Goal: Task Accomplishment & Management: Complete application form

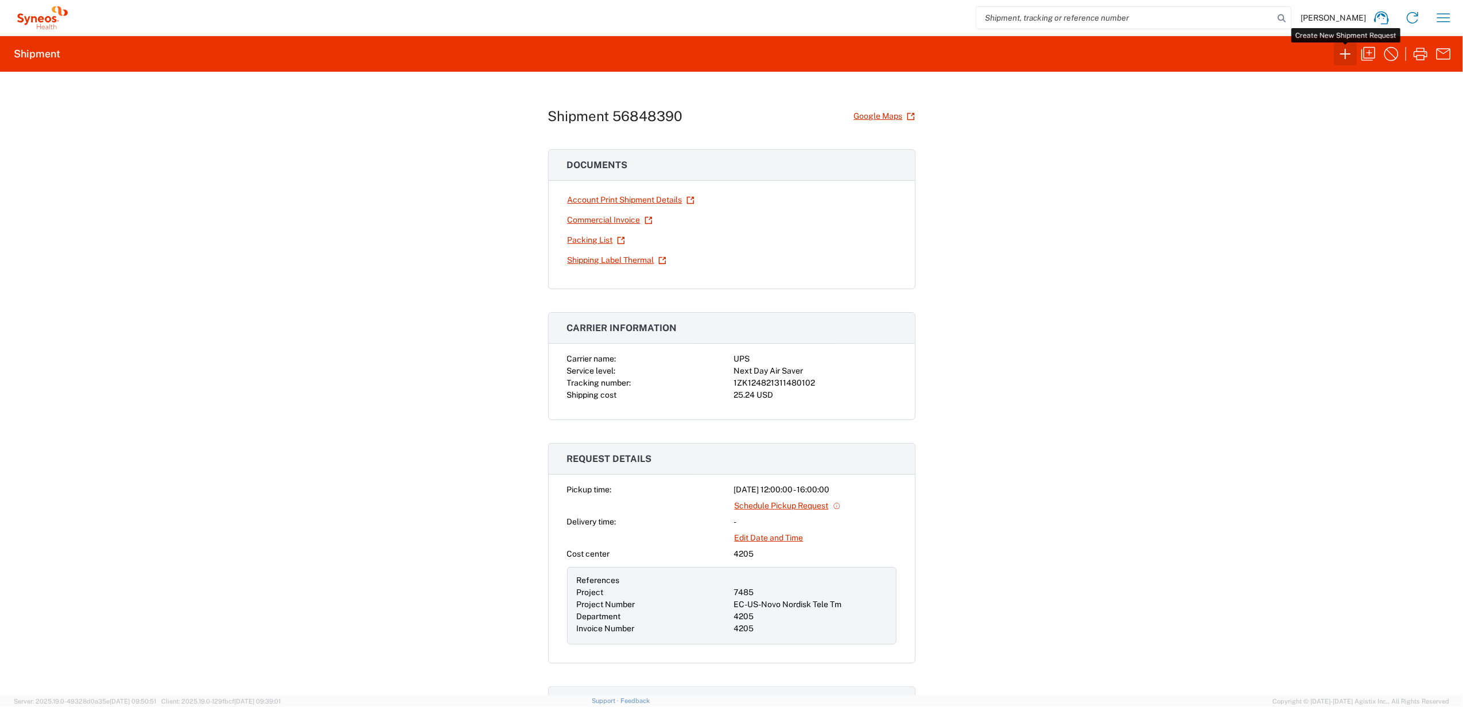
click at [1337, 49] on icon "button" at bounding box center [1345, 54] width 18 height 18
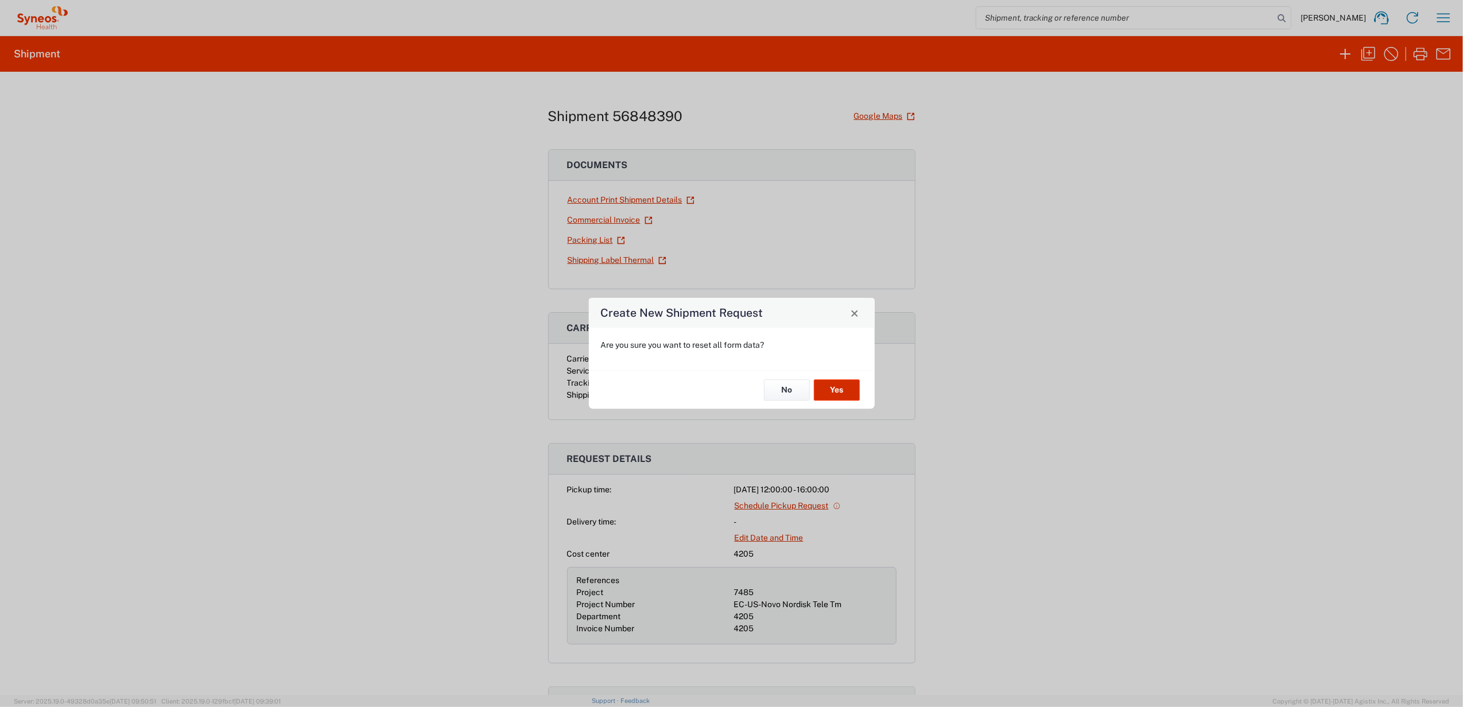
click at [838, 388] on button "Yes" at bounding box center [837, 389] width 46 height 21
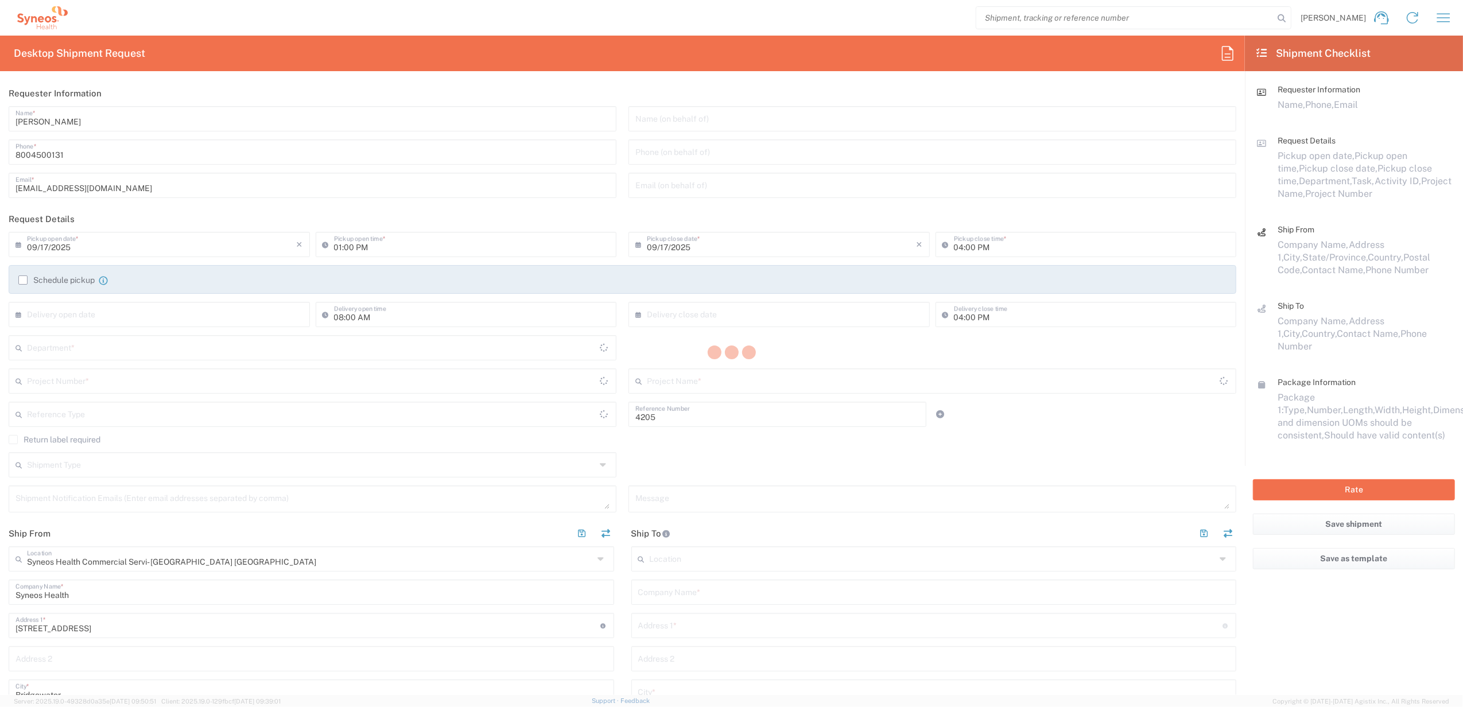
type input "Department"
type input "[US_STATE]"
type input "[GEOGRAPHIC_DATA]"
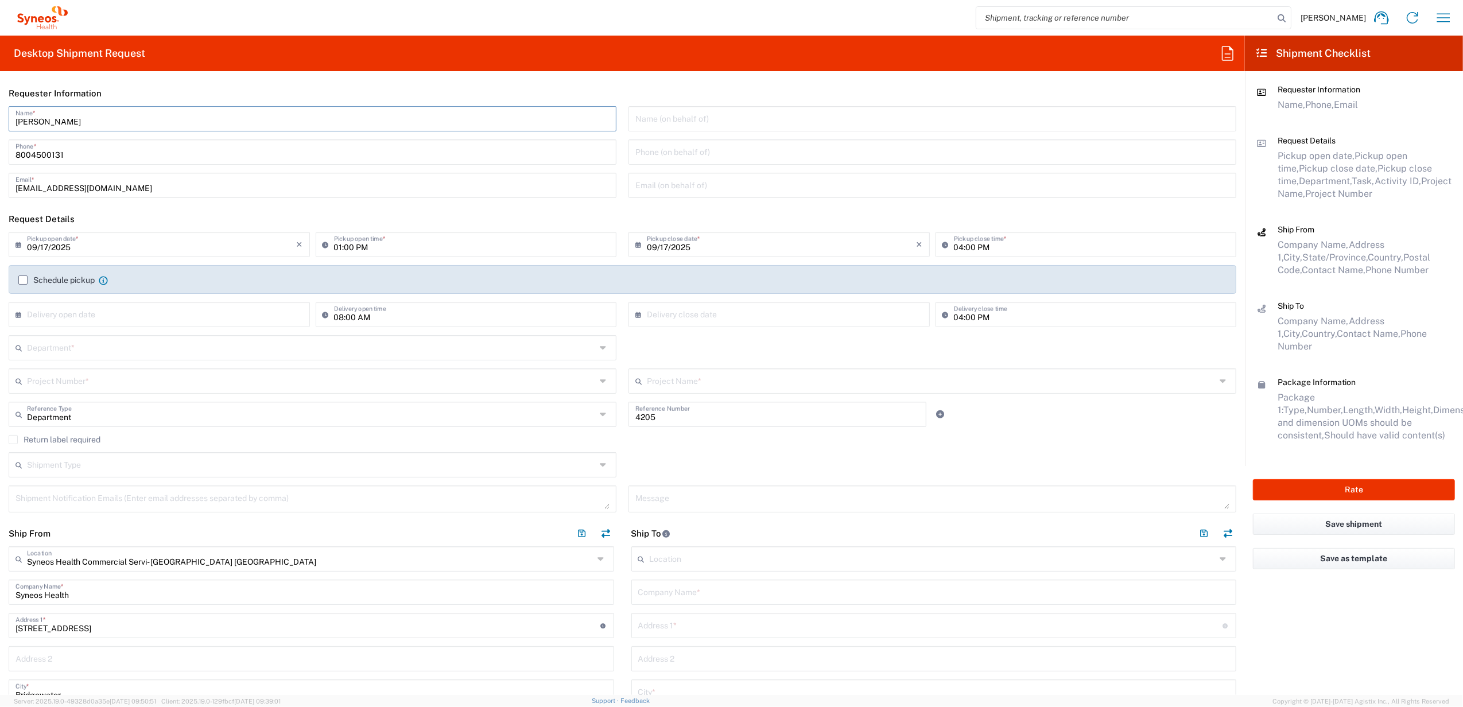
drag, startPoint x: 96, startPoint y: 118, endPoint x: 213, endPoint y: 109, distance: 117.4
click at [0, 95] on html "[PERSON_NAME] Home Shipment estimator Shipment tracking Desktop shipment reques…" at bounding box center [731, 353] width 1463 height 707
click at [102, 122] on input "Syneos Deployments" at bounding box center [312, 118] width 594 height 20
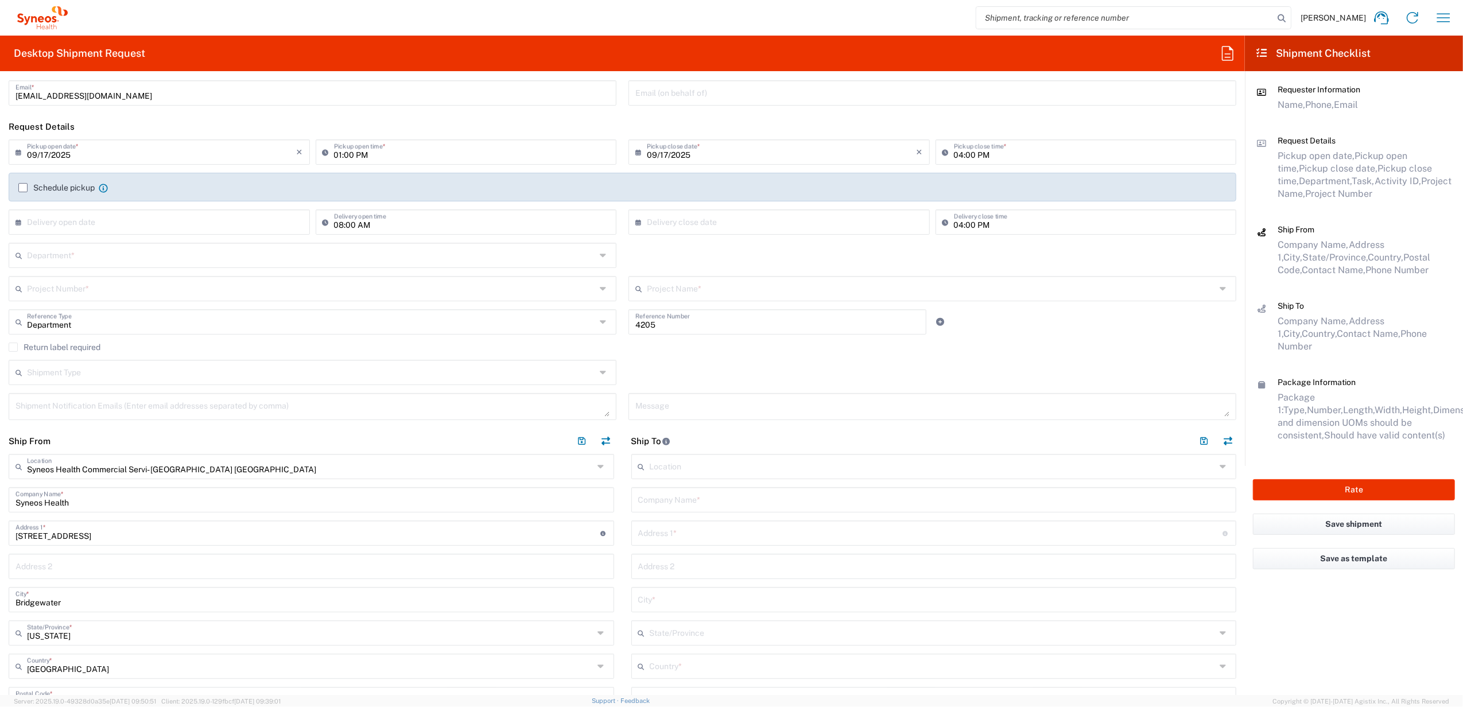
scroll to position [230, 0]
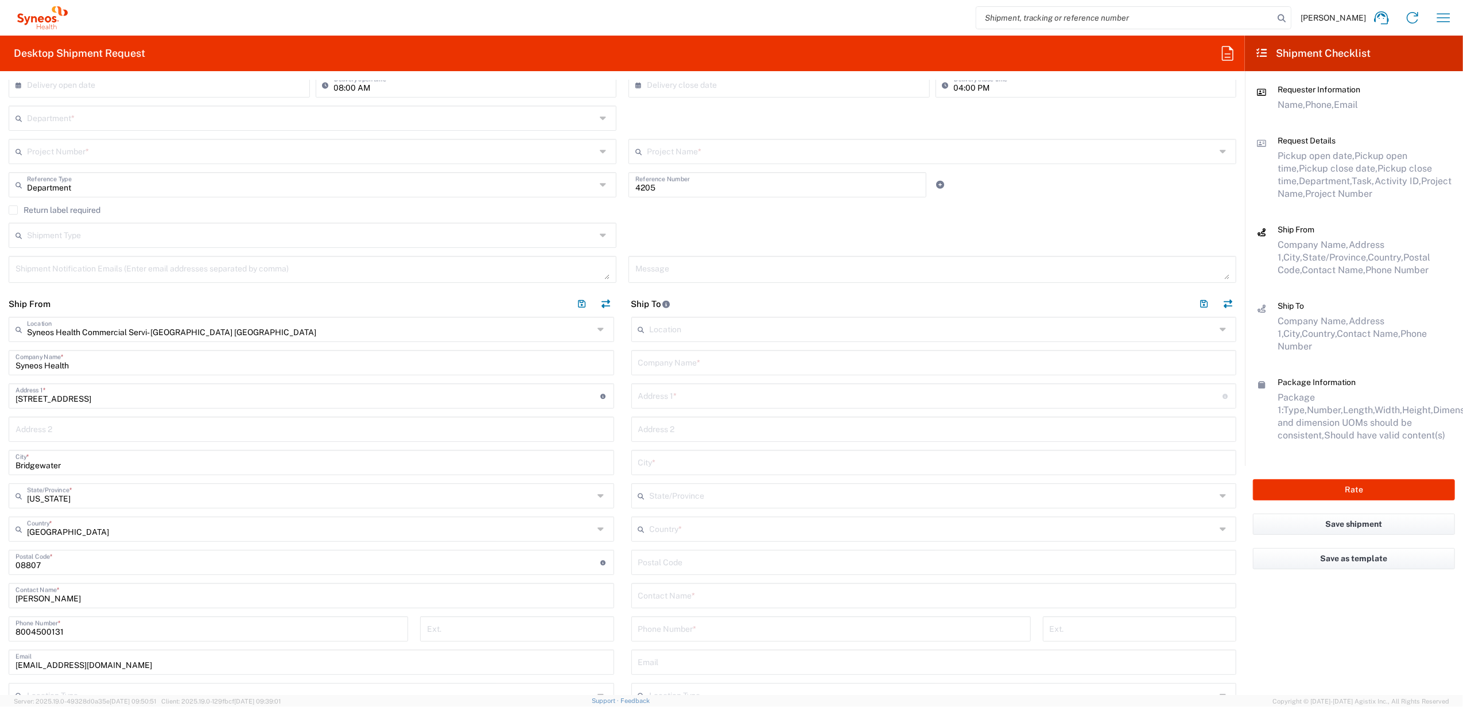
type input "Syneos Deployments"
drag, startPoint x: 69, startPoint y: 596, endPoint x: 88, endPoint y: 567, distance: 33.9
click at [0, 578] on html "[PERSON_NAME] Home Shipment estimator Shipment tracking Desktop shipment reques…" at bounding box center [731, 353] width 1463 height 707
paste input "Syneos Deployments"
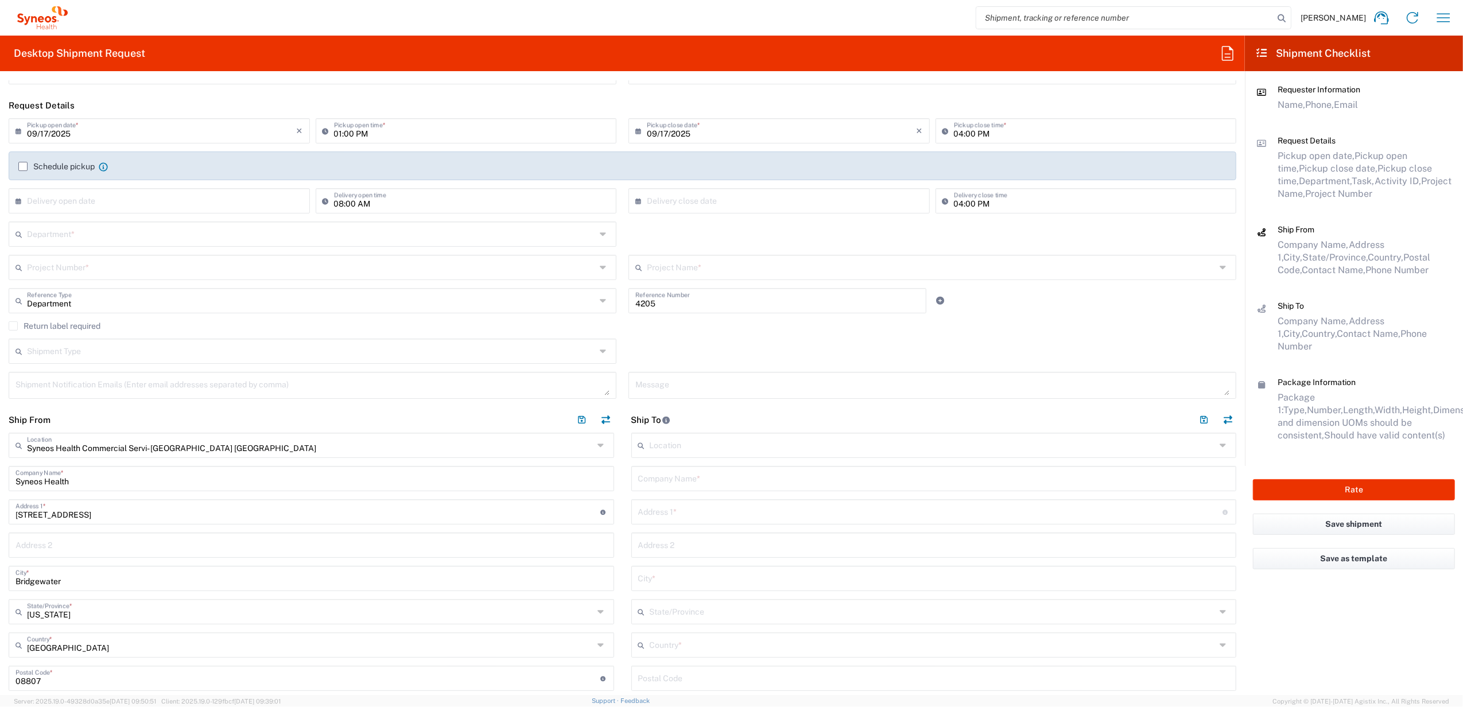
scroll to position [0, 0]
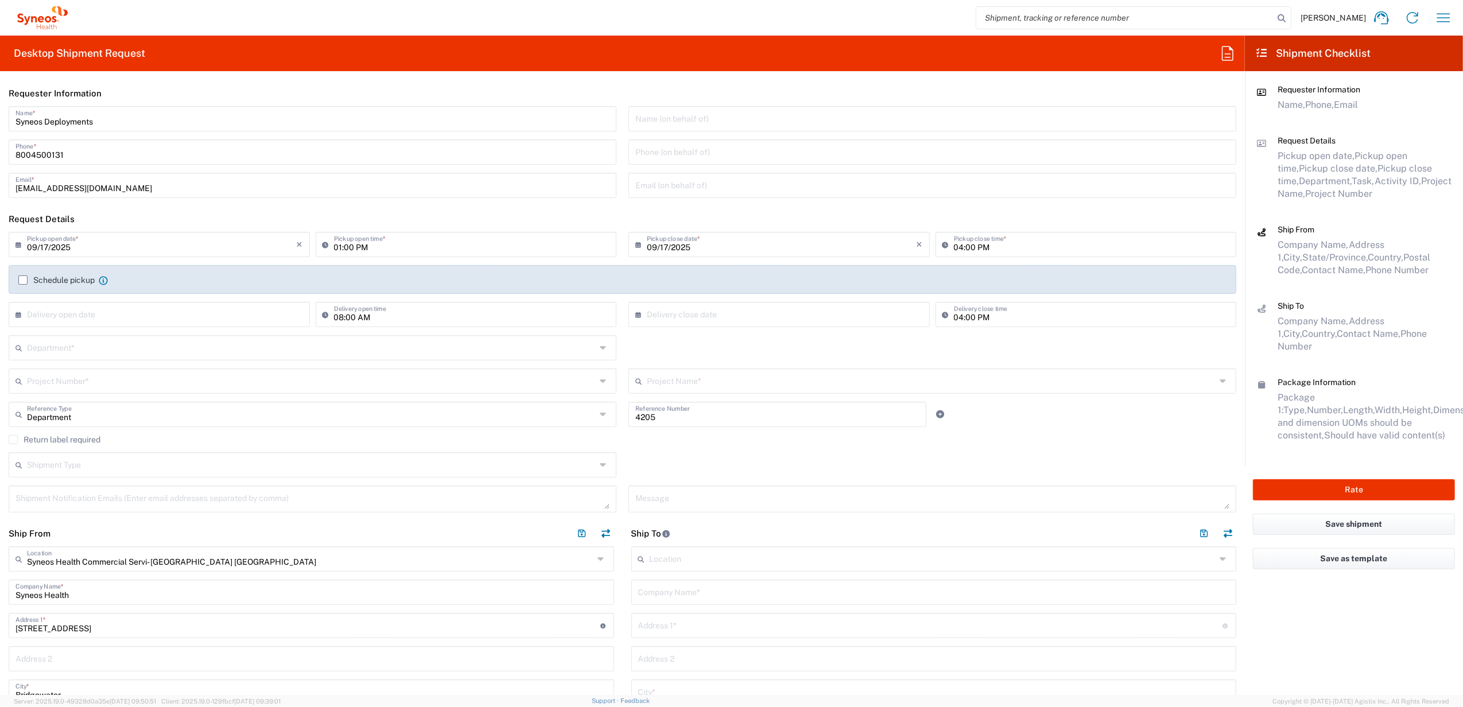
type input "Syneos Deployments"
click at [184, 348] on input "text" at bounding box center [311, 347] width 569 height 20
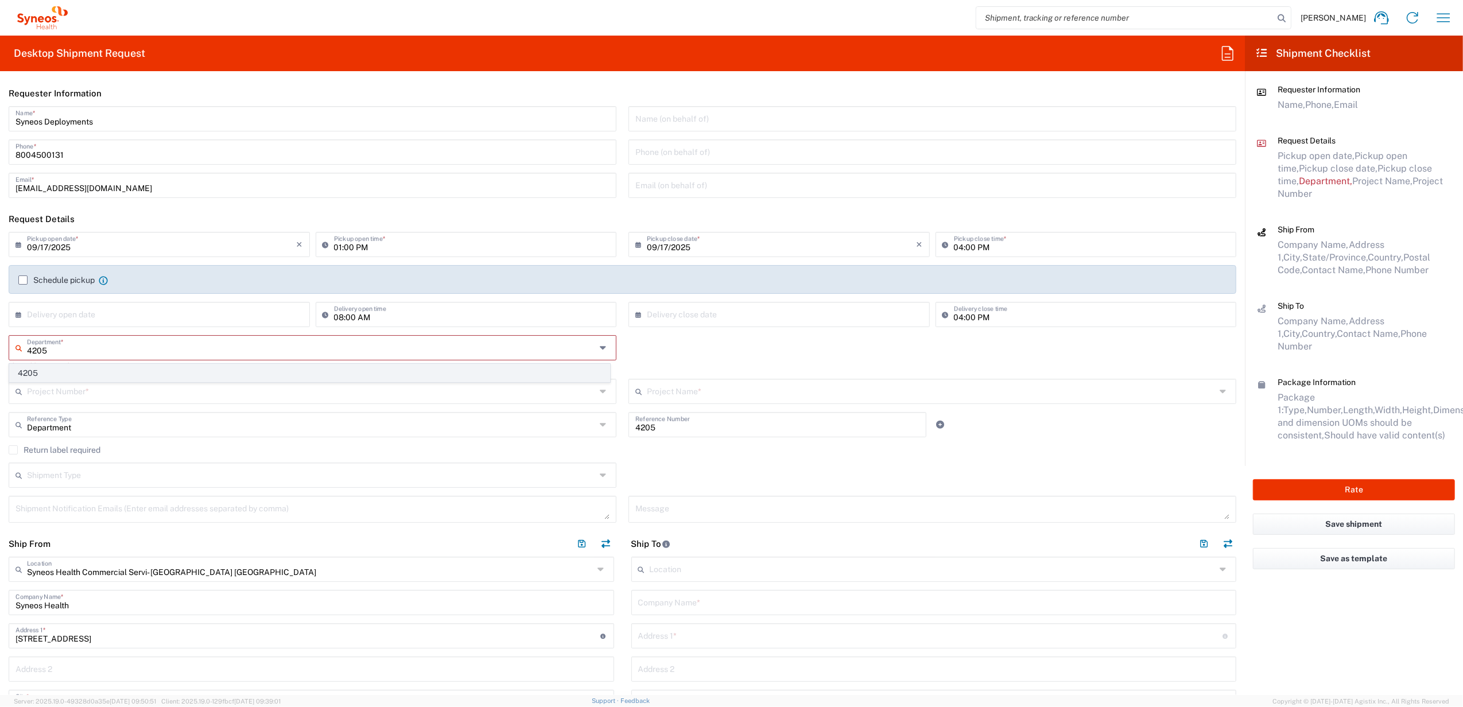
type input "4205"
click at [114, 374] on span "4205" at bounding box center [310, 373] width 600 height 18
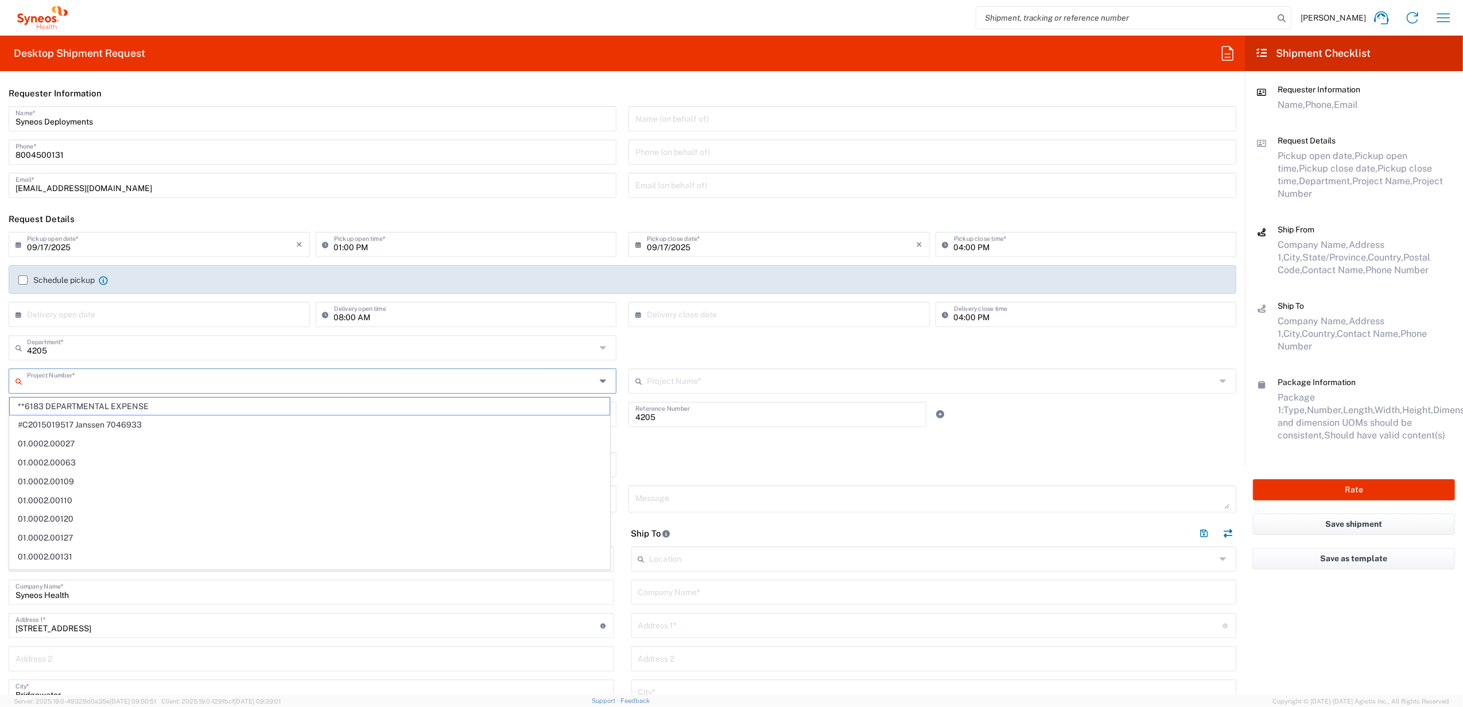
click at [147, 384] on input "text" at bounding box center [311, 380] width 569 height 20
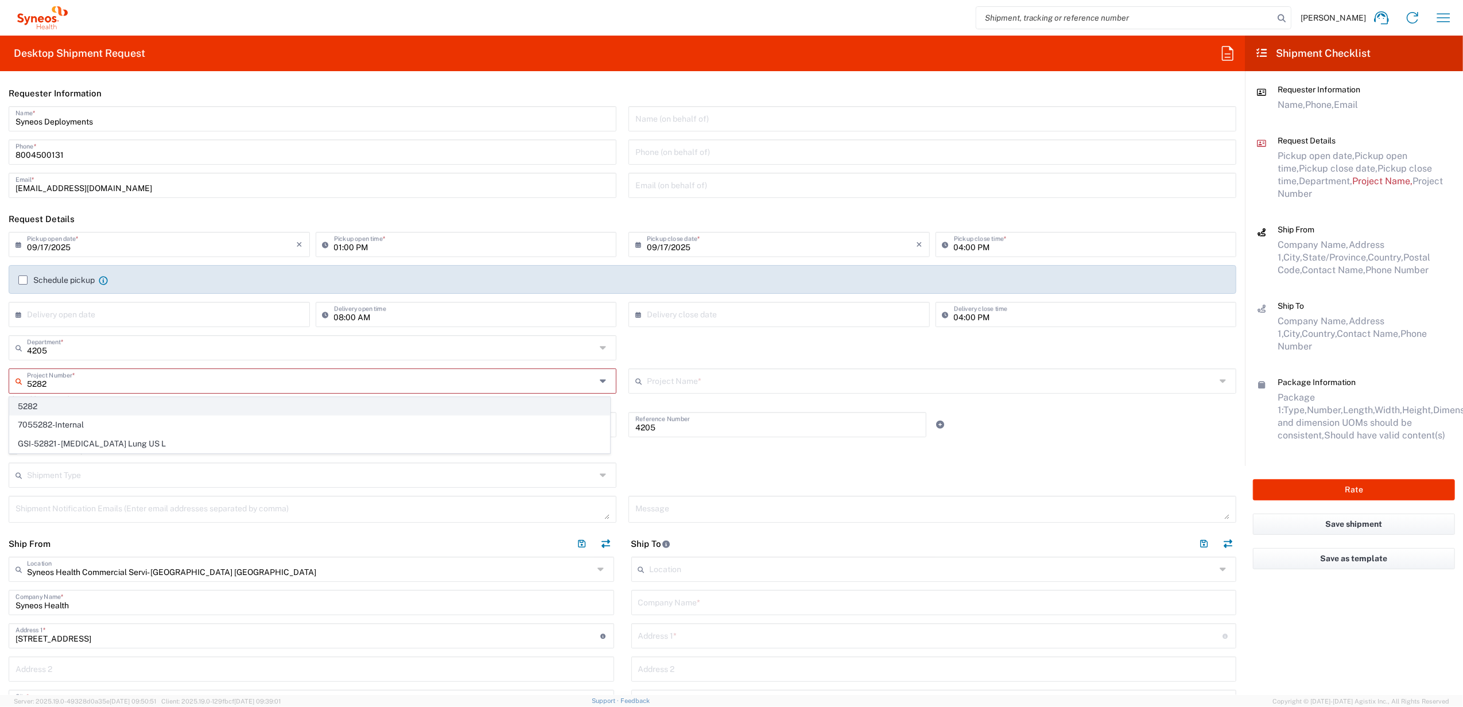
type input "5282"
click at [102, 405] on span "5282" at bounding box center [310, 407] width 600 height 18
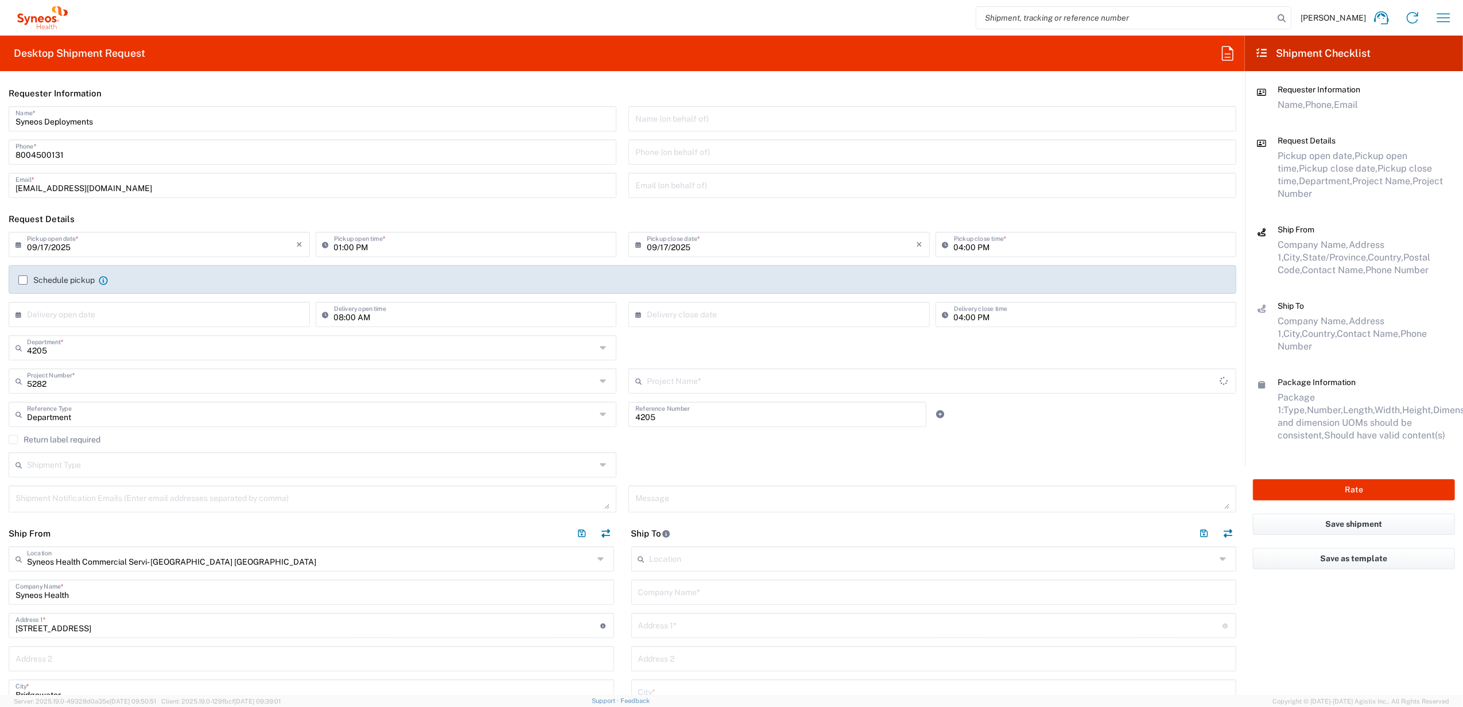
type input "EC-US-Hikma-Maxigesic-Tel"
click at [149, 407] on input "text" at bounding box center [311, 413] width 569 height 20
click at [147, 407] on input "text" at bounding box center [311, 413] width 569 height 20
click at [101, 446] on span "Invoice Number" at bounding box center [310, 440] width 600 height 18
type input "Invoice Number"
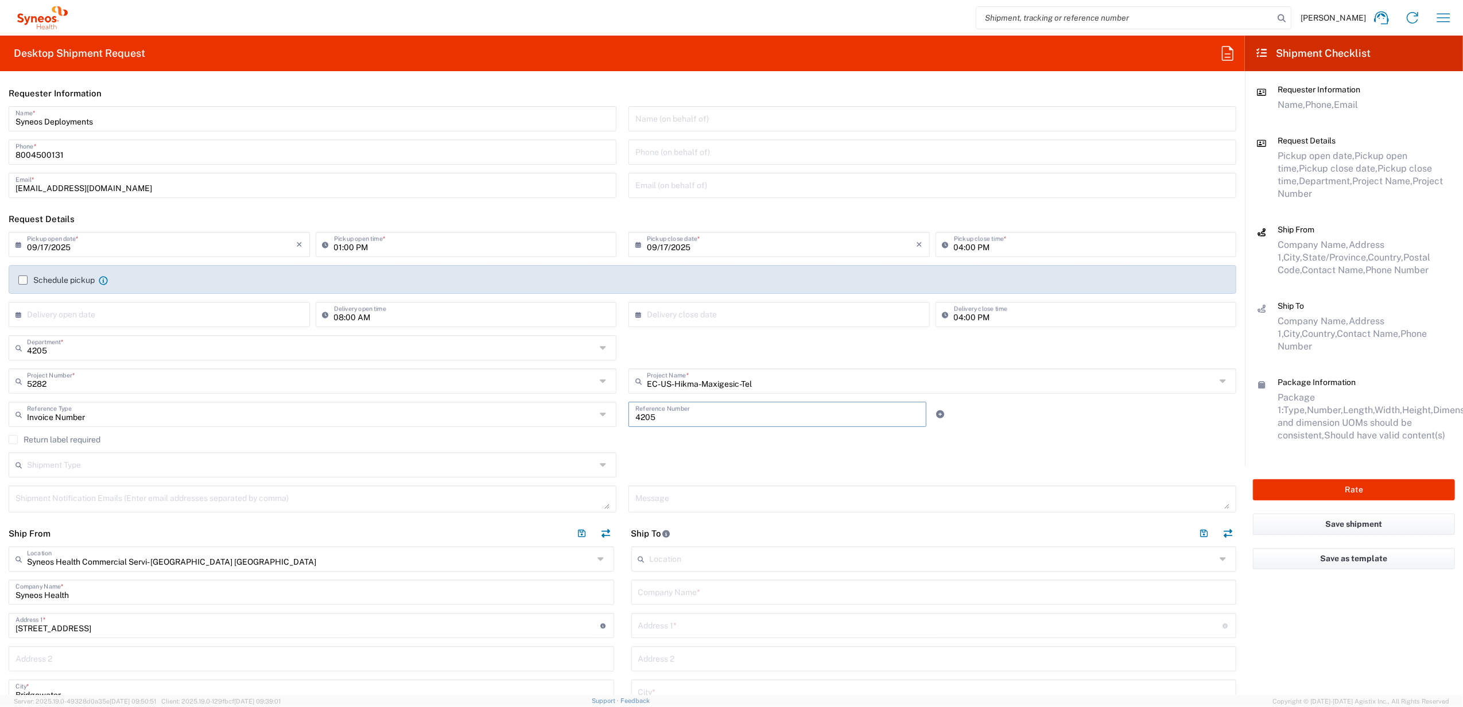
click at [684, 419] on input "4205" at bounding box center [777, 413] width 284 height 20
click at [682, 419] on input "4205" at bounding box center [777, 413] width 284 height 20
paste input "INC2651847"
type input "INC2651847"
click at [616, 459] on div "Shipment Type Batch Regular" at bounding box center [622, 468] width 1239 height 33
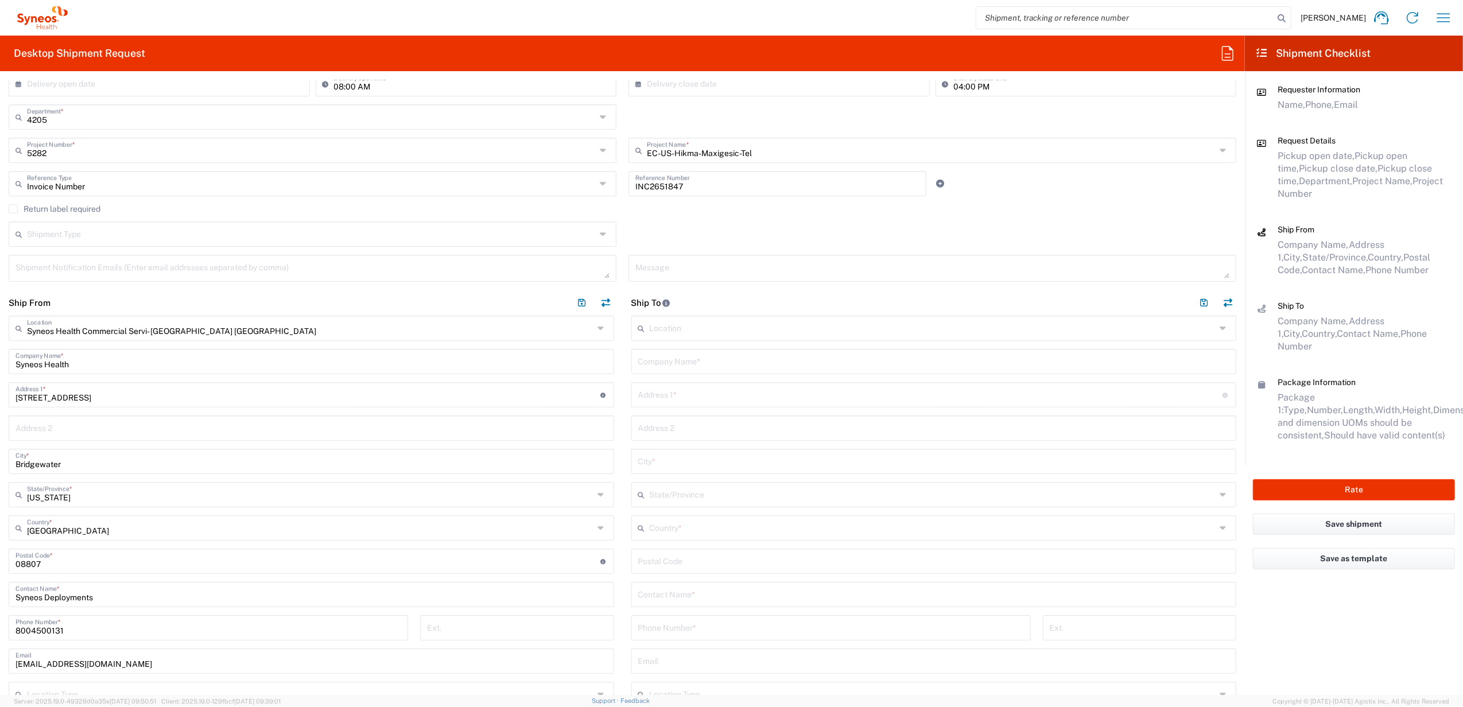
scroll to position [230, 0]
click at [701, 371] on input "text" at bounding box center [934, 362] width 592 height 20
paste input "[PERSON_NAME]"
type input "[PERSON_NAME]"
click at [683, 601] on input "text" at bounding box center [934, 595] width 592 height 20
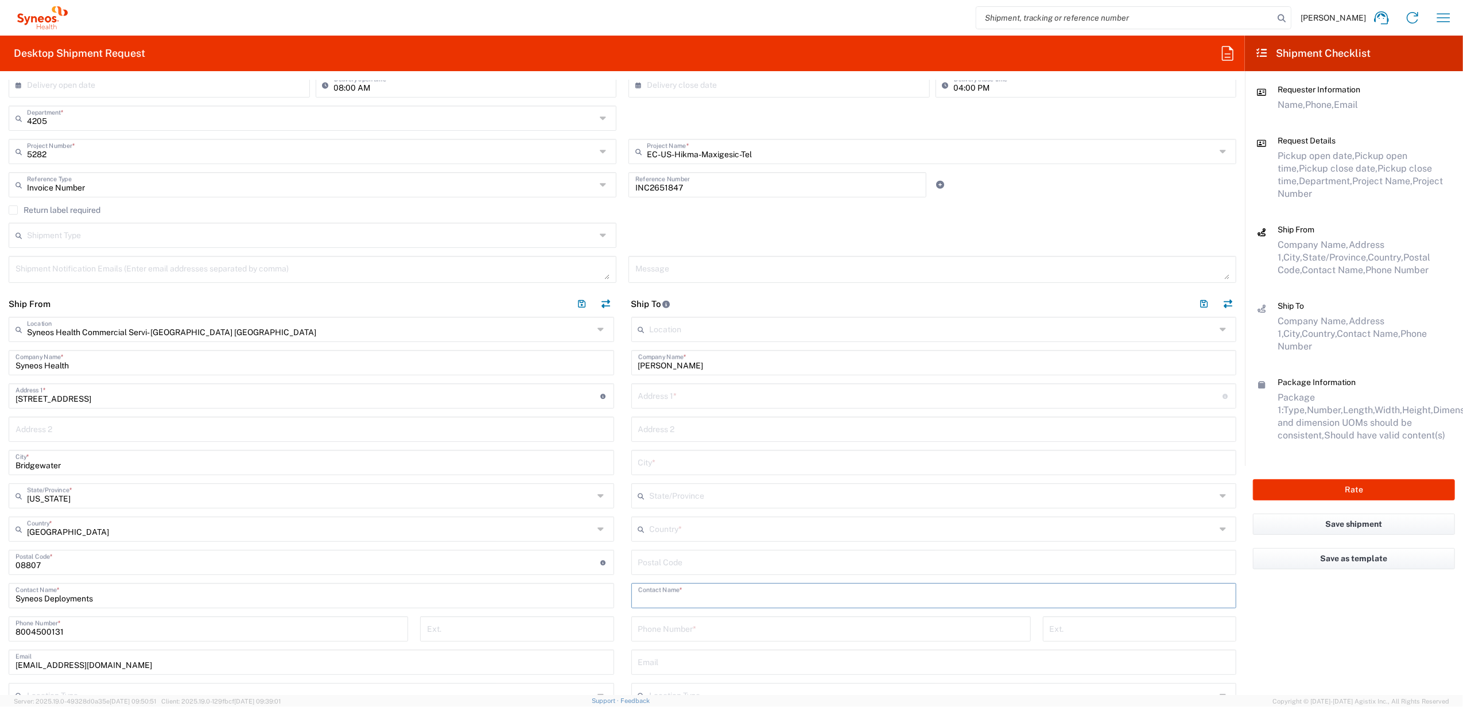
paste input "[PERSON_NAME]"
type input "[PERSON_NAME]"
click at [683, 393] on input "text" at bounding box center [930, 395] width 585 height 20
paste input "[STREET_ADDRESS]"
type input "[STREET_ADDRESS]"
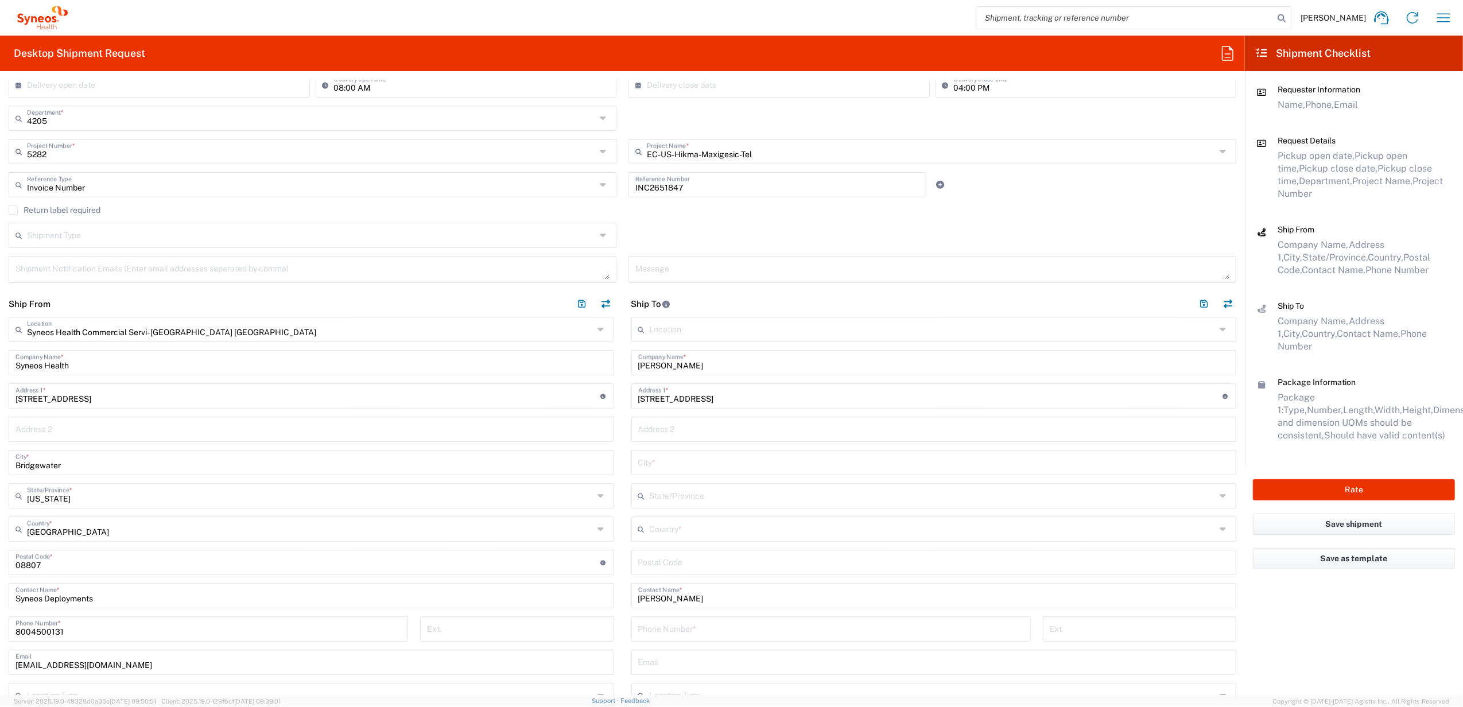
click at [674, 558] on input "undefined" at bounding box center [934, 561] width 592 height 20
paste input "75115"
type input "75115"
click at [659, 635] on input "tel" at bounding box center [831, 628] width 386 height 20
drag, startPoint x: 662, startPoint y: 632, endPoint x: 669, endPoint y: 629, distance: 8.0
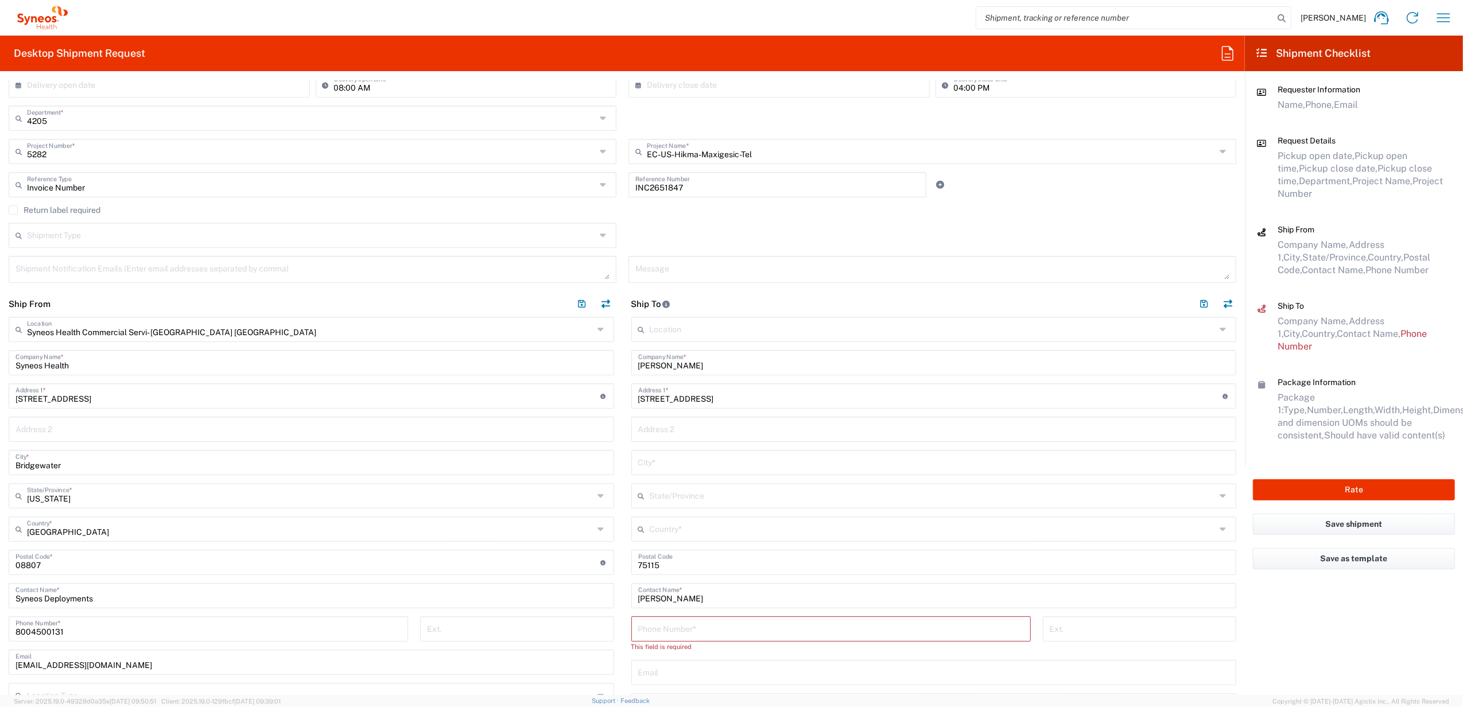
click at [662, 632] on input "tel" at bounding box center [831, 628] width 386 height 20
paste input "[PHONE_NUMBER]"
type input "[PHONE_NUMBER]"
click at [661, 528] on input "text" at bounding box center [933, 528] width 566 height 20
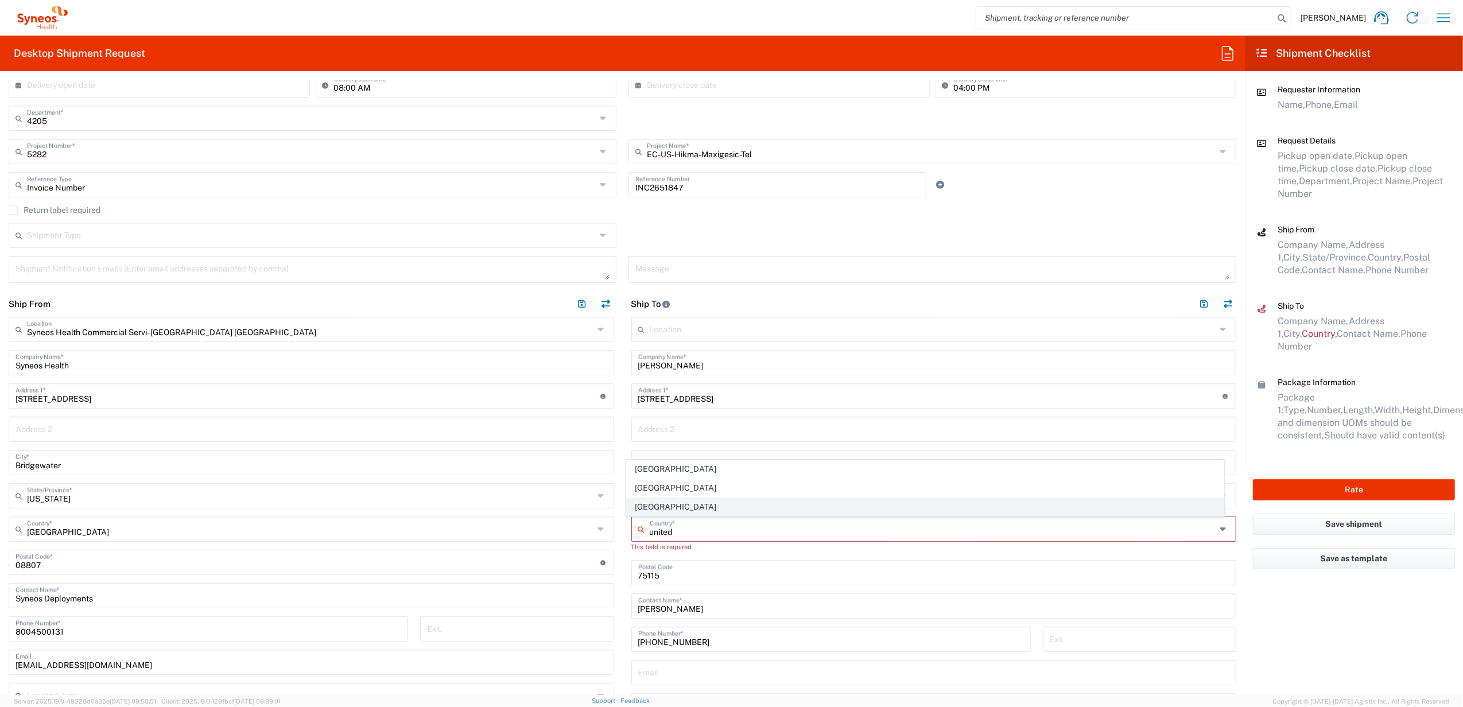
click at [668, 499] on span "[GEOGRAPHIC_DATA]" at bounding box center [925, 507] width 597 height 18
type input "[GEOGRAPHIC_DATA]"
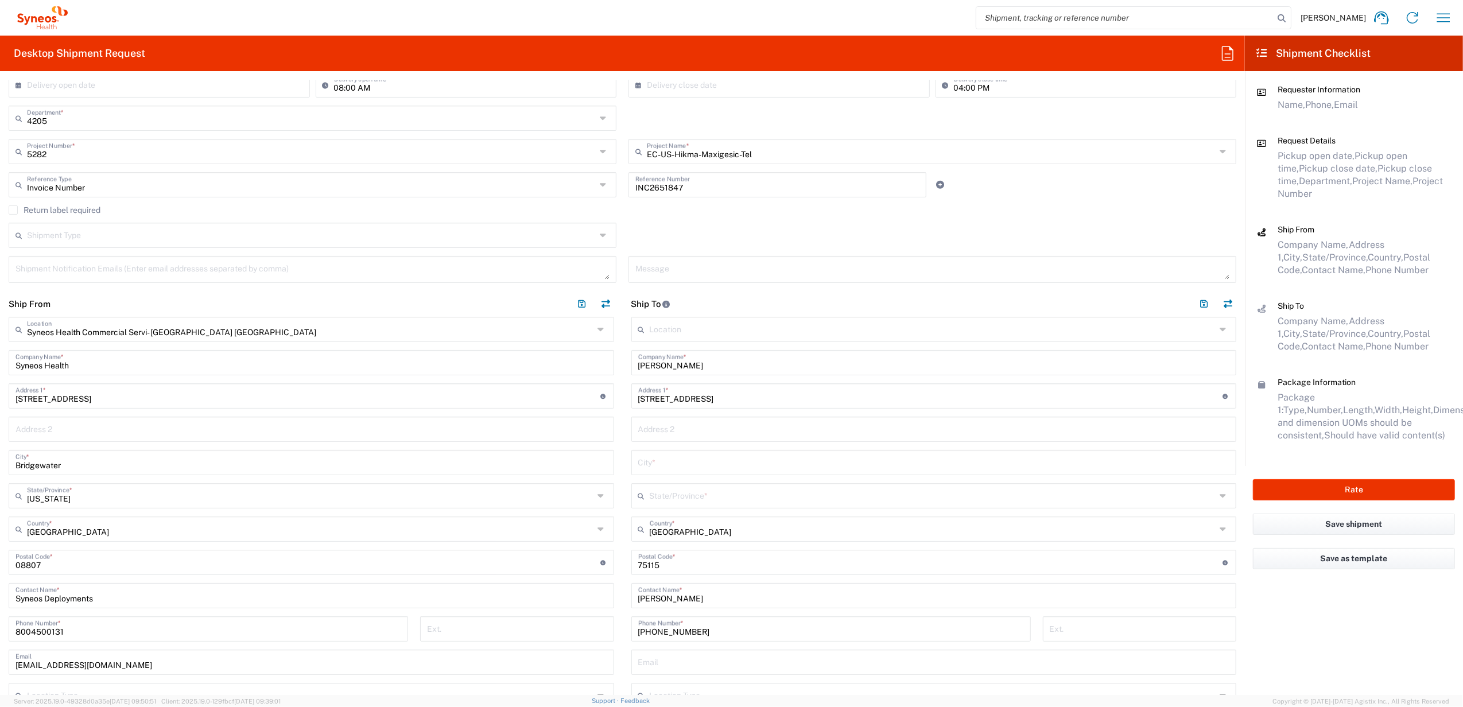
click at [678, 496] on input "text" at bounding box center [933, 495] width 566 height 20
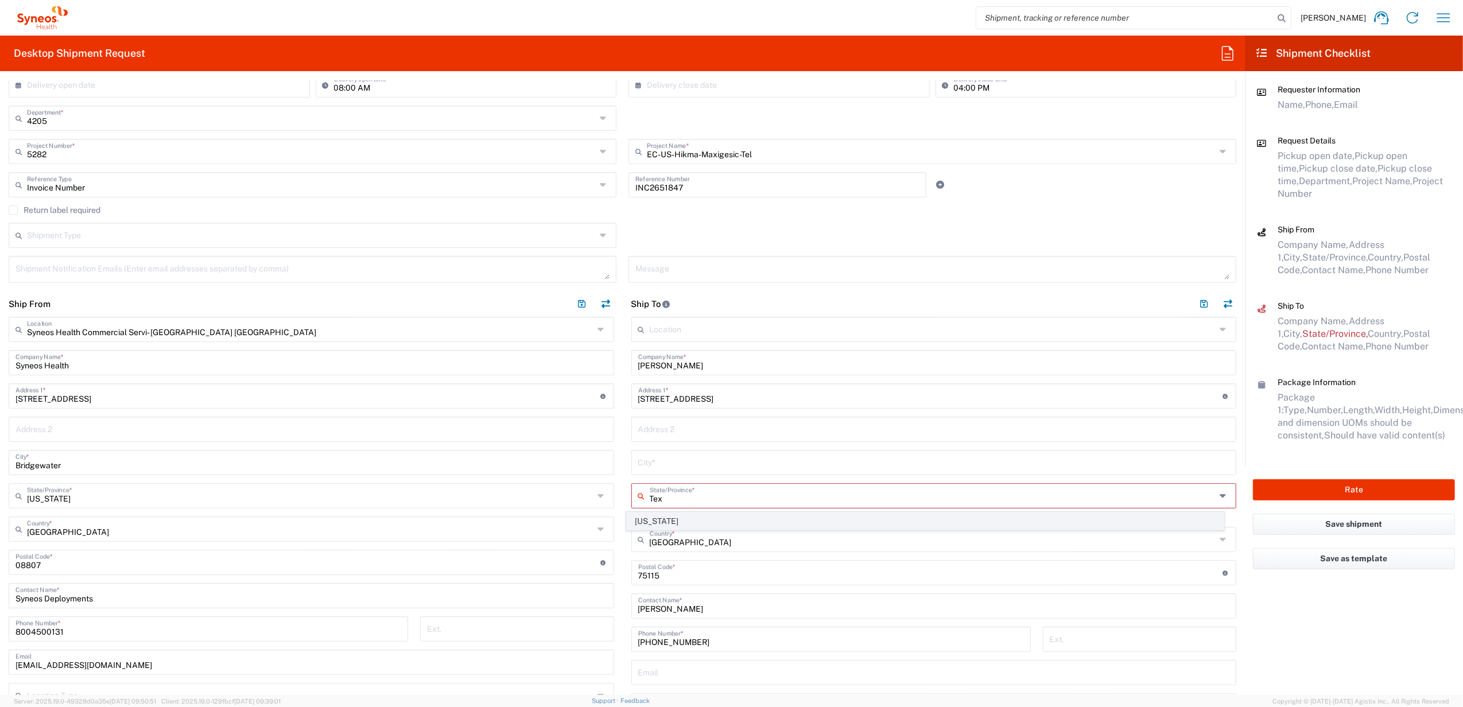
click at [643, 519] on span "[US_STATE]" at bounding box center [925, 521] width 597 height 18
type input "[US_STATE]"
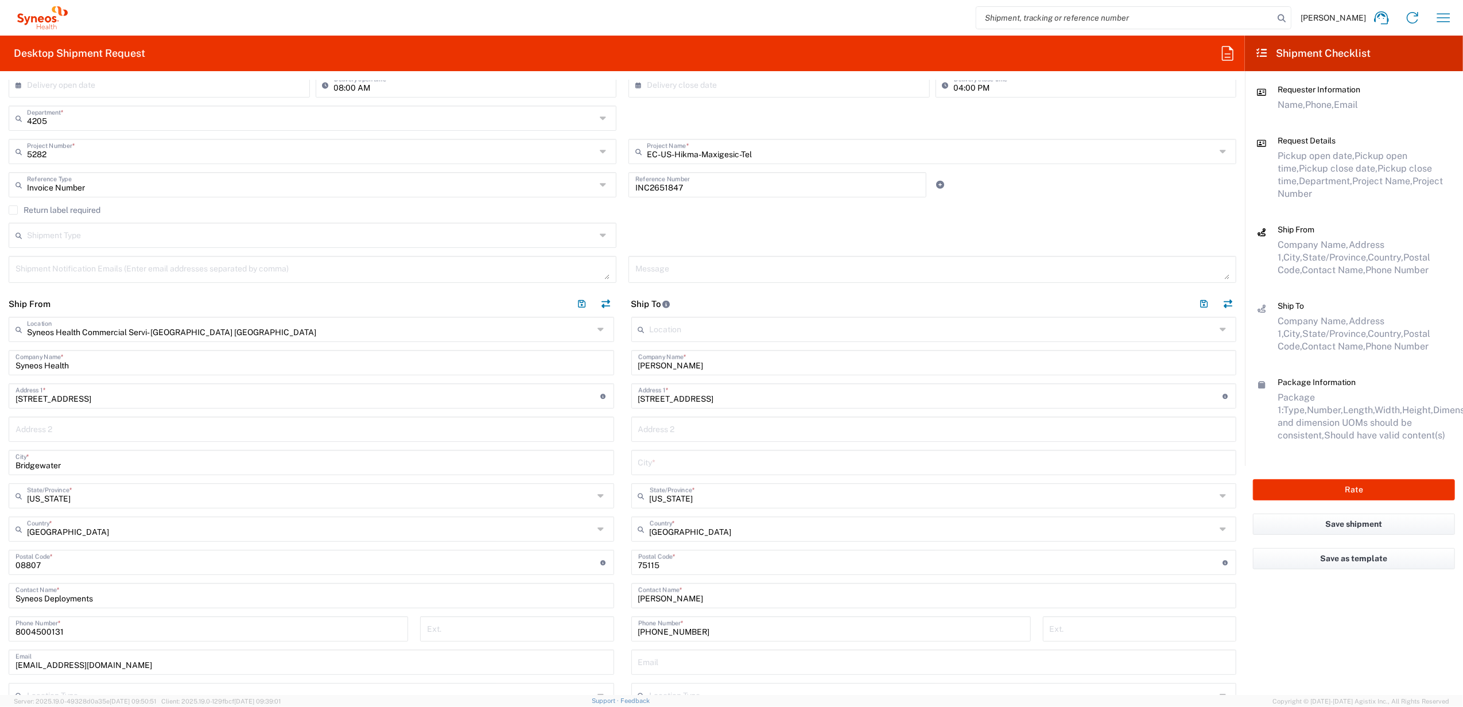
click at [675, 464] on input "text" at bounding box center [934, 462] width 592 height 20
paste input "Desoto"
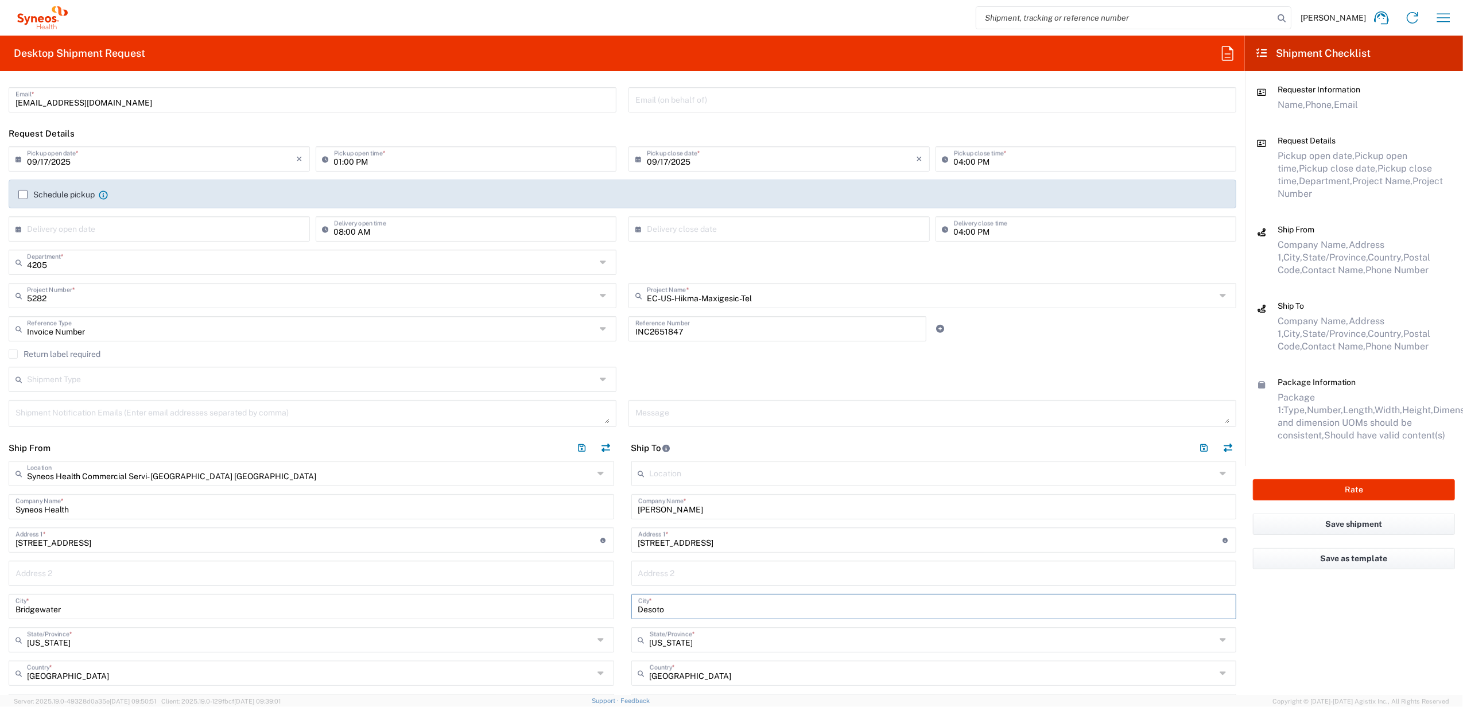
scroll to position [76, 0]
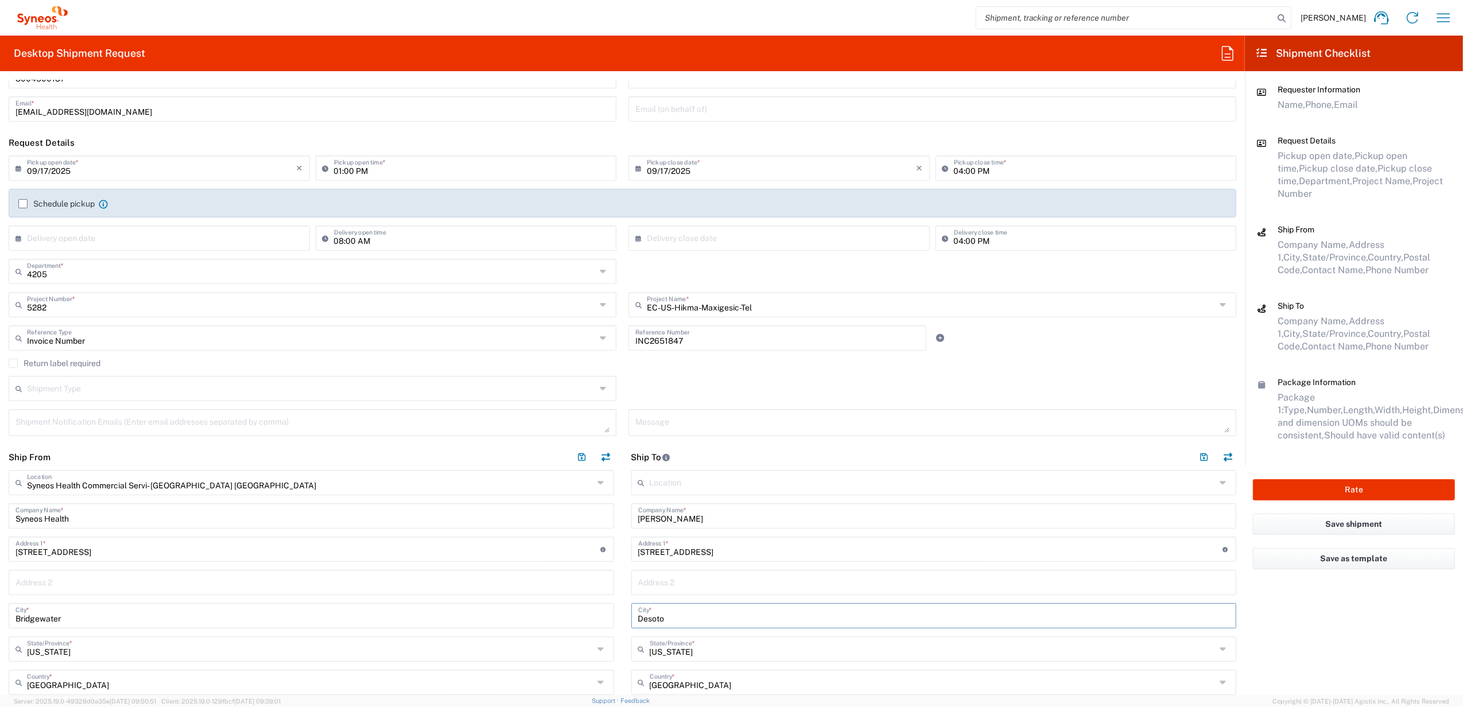
type input "Desoto"
click at [96, 365] on label "Return label required" at bounding box center [55, 363] width 92 height 9
click at [13, 363] on input "Return label required" at bounding box center [13, 363] width 0 height 0
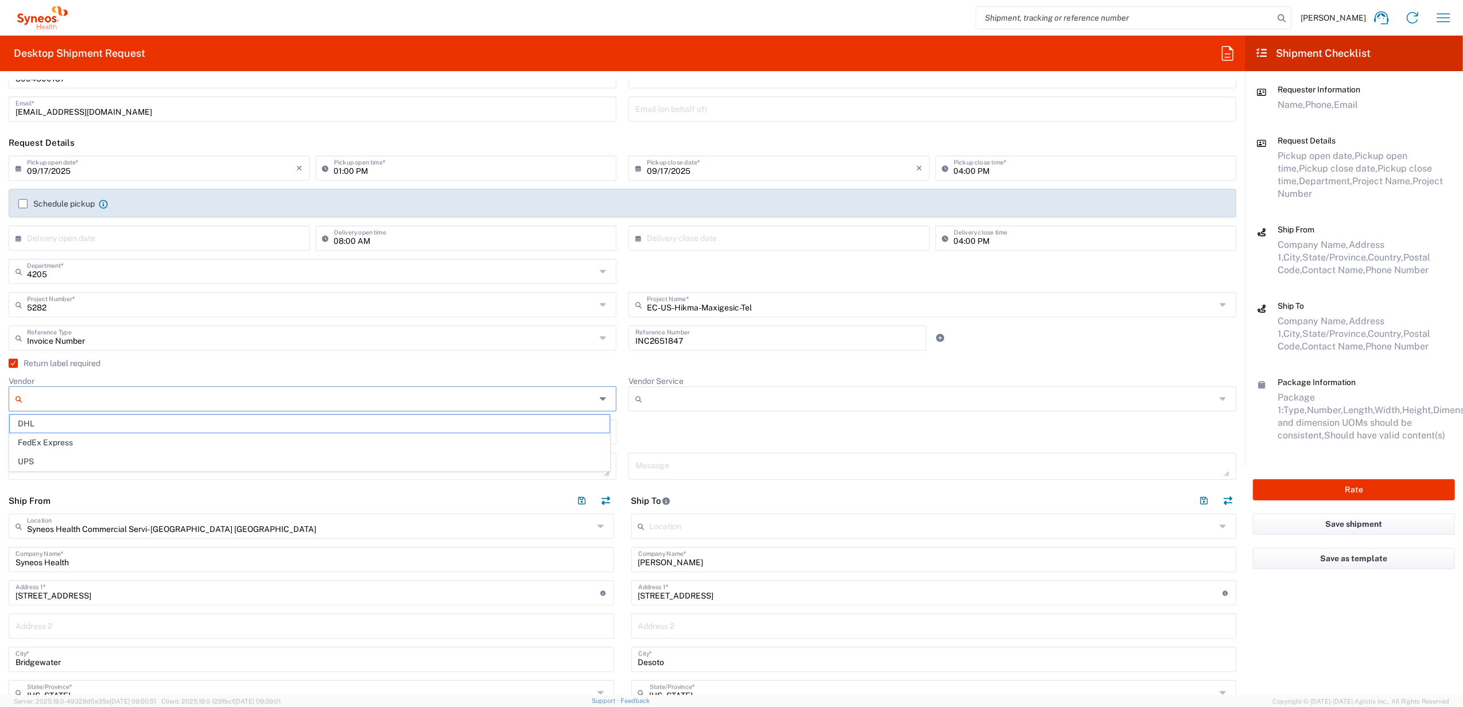
click at [266, 402] on input "Vendor" at bounding box center [311, 399] width 569 height 18
click at [231, 457] on span "UPS" at bounding box center [310, 462] width 600 height 18
type input "UPS"
click at [685, 398] on input "Vendor Service" at bounding box center [931, 399] width 569 height 18
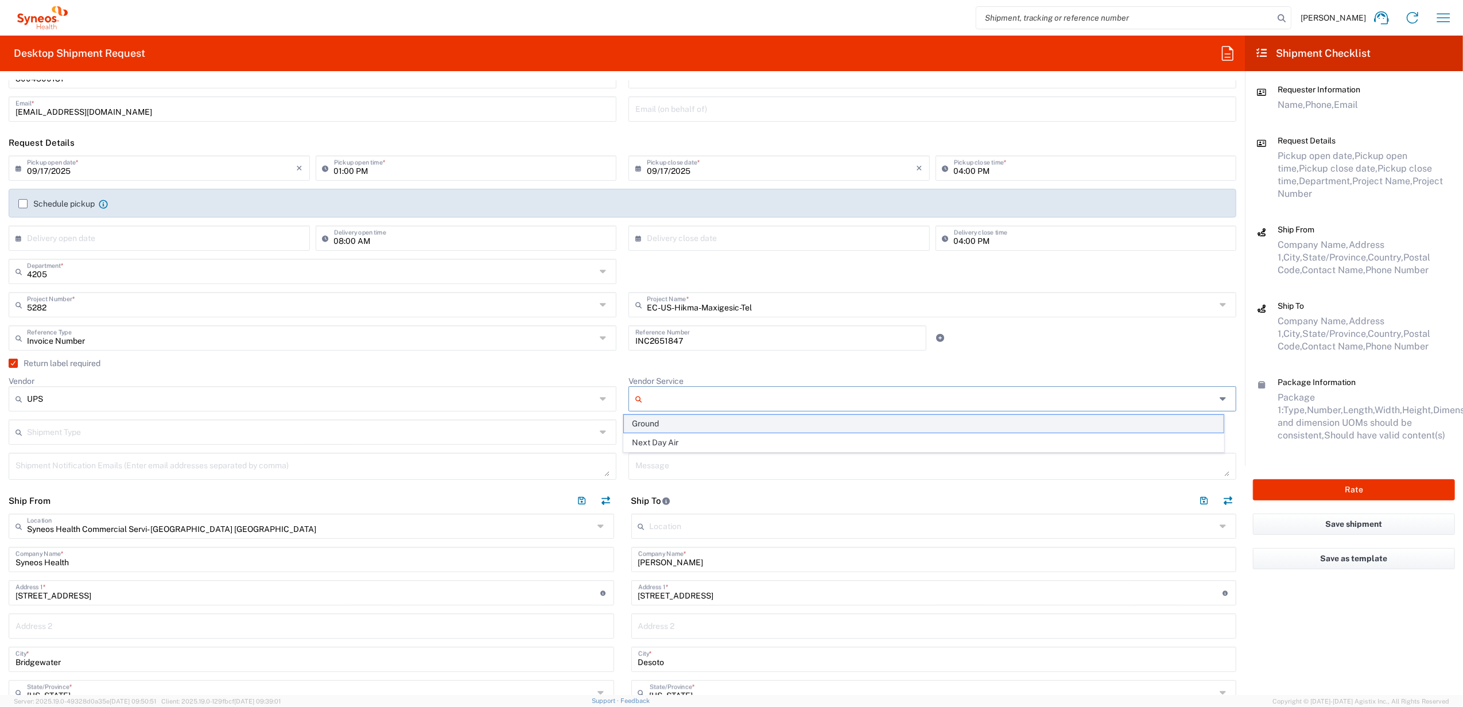
click at [675, 421] on span "Ground" at bounding box center [924, 424] width 600 height 18
type input "Ground"
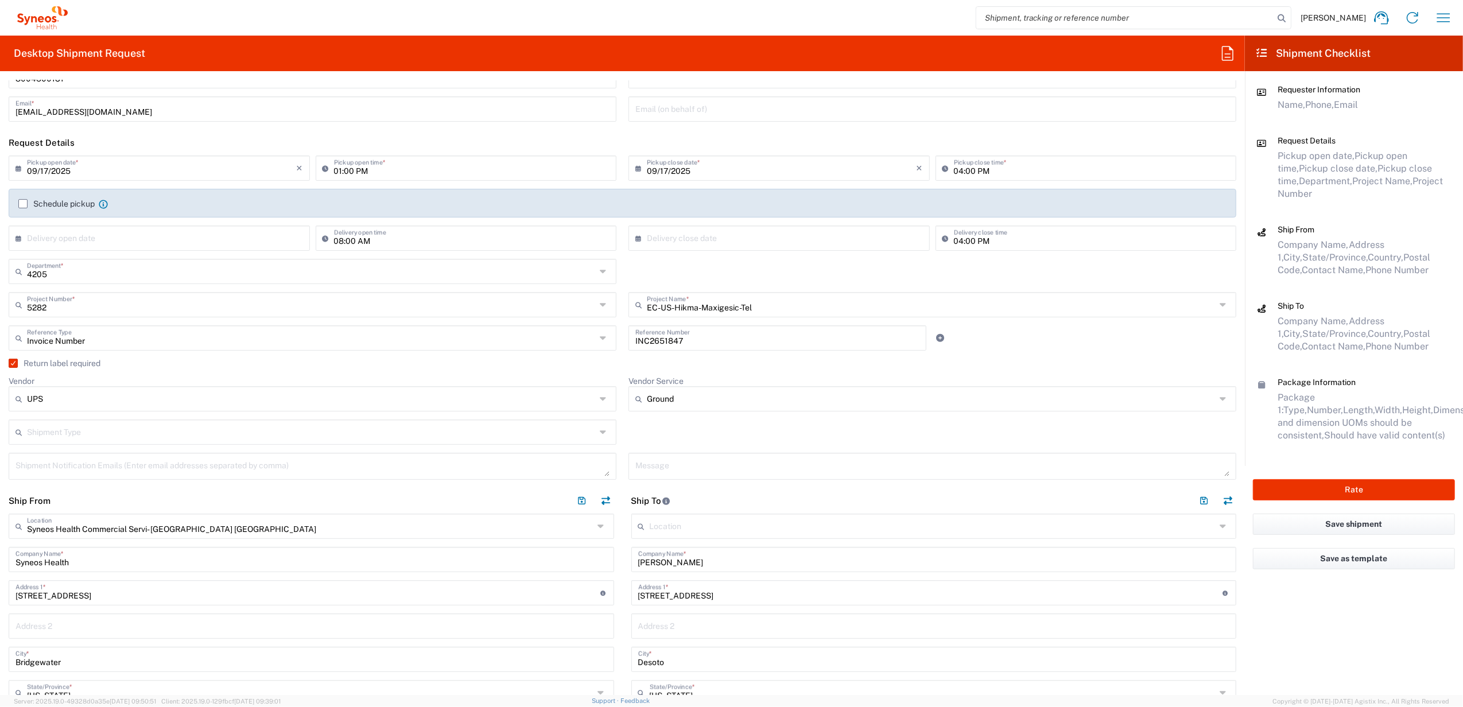
click at [611, 370] on div "Return label required" at bounding box center [622, 367] width 1227 height 17
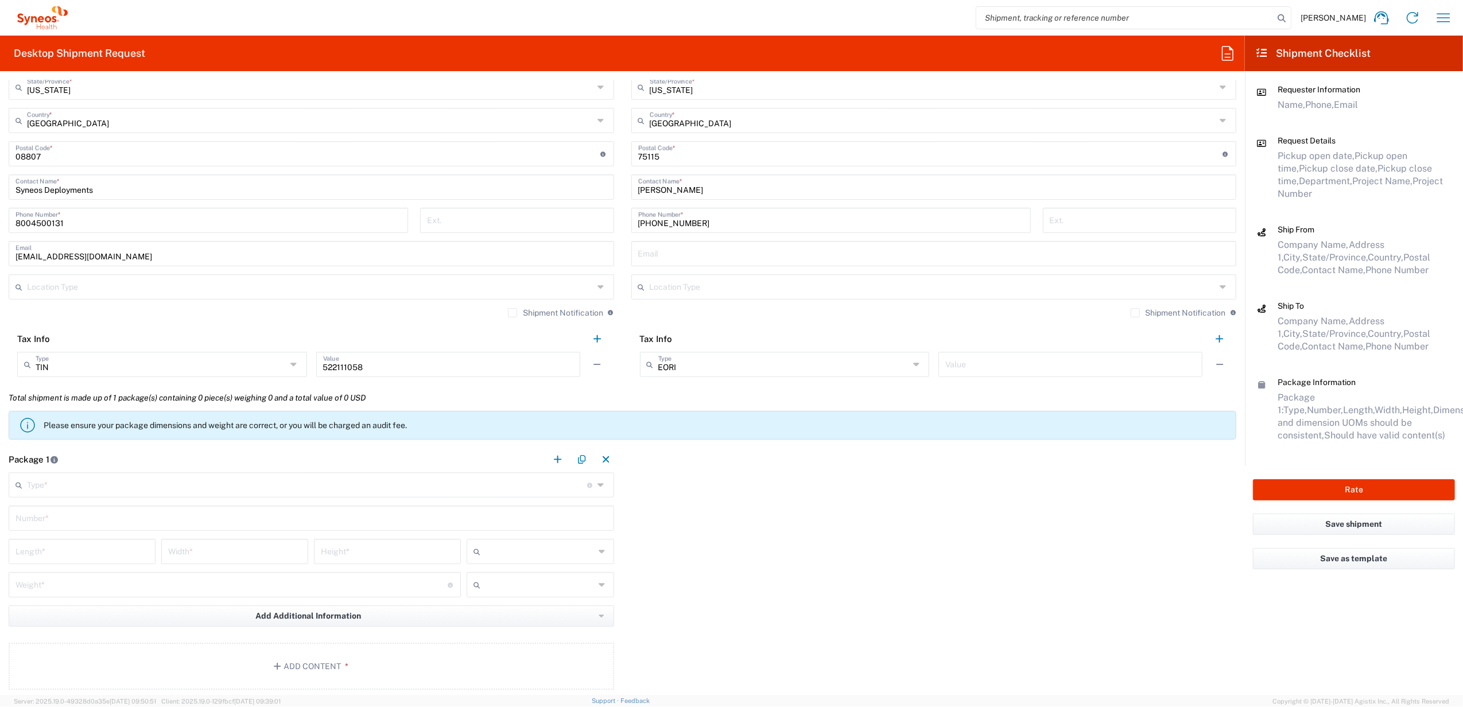
scroll to position [689, 0]
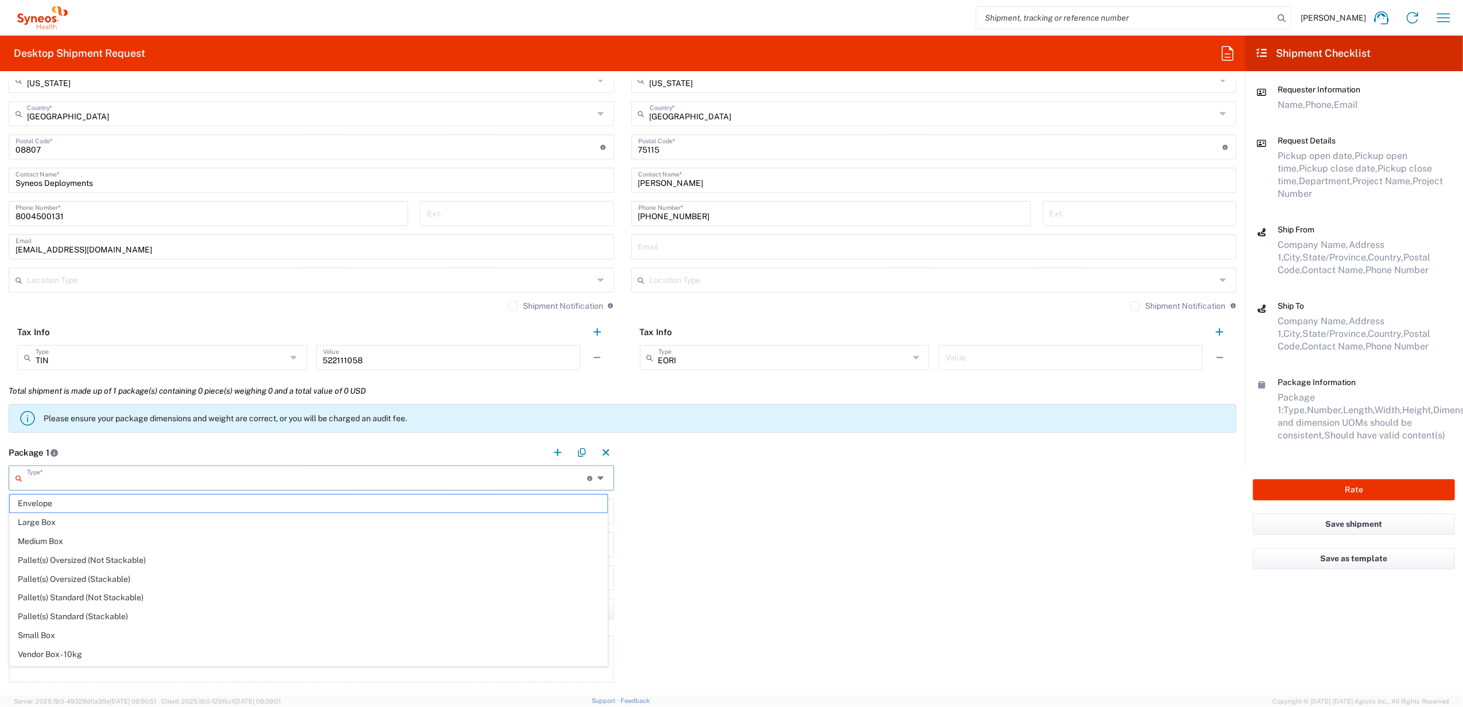
click at [85, 477] on input "text" at bounding box center [307, 477] width 560 height 20
click at [60, 652] on span "Your Packaging" at bounding box center [308, 657] width 597 height 18
type input "Your Packaging"
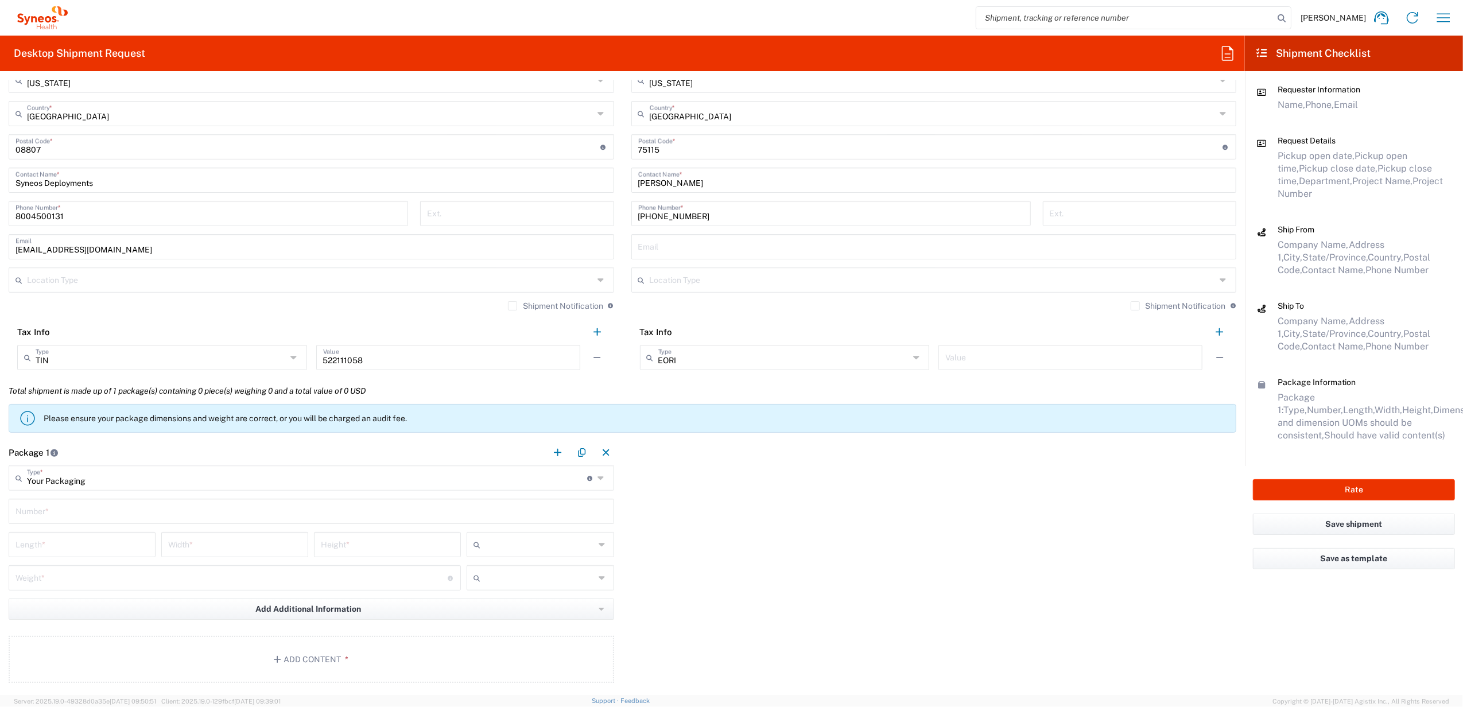
click at [83, 522] on div "Number *" at bounding box center [311, 511] width 605 height 25
type input "1"
click at [85, 551] on input "number" at bounding box center [81, 544] width 133 height 20
type input "22"
type input "16"
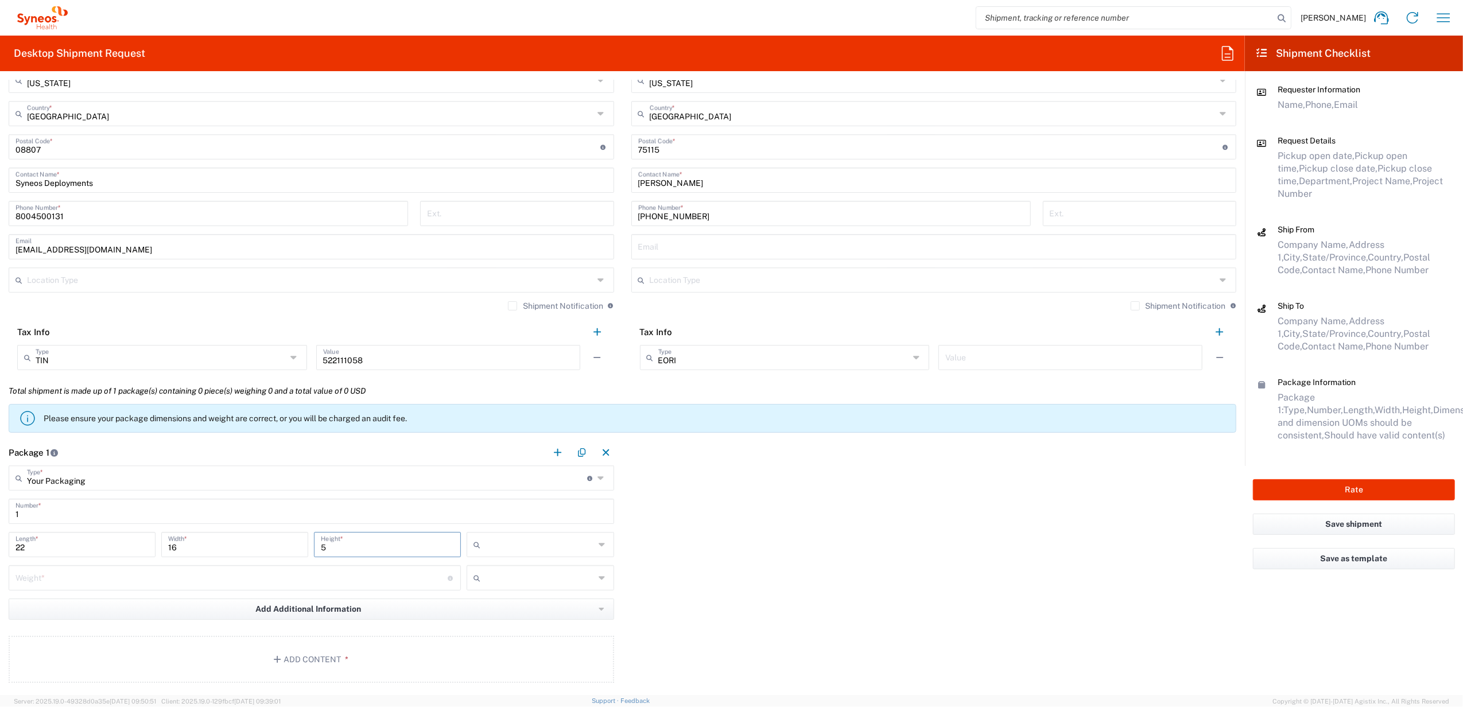
type input "5"
click at [569, 537] on input "text" at bounding box center [540, 544] width 110 height 18
drag, startPoint x: 524, startPoint y: 604, endPoint x: 440, endPoint y: 574, distance: 89.5
click at [524, 604] on span "in" at bounding box center [535, 608] width 143 height 18
type input "in"
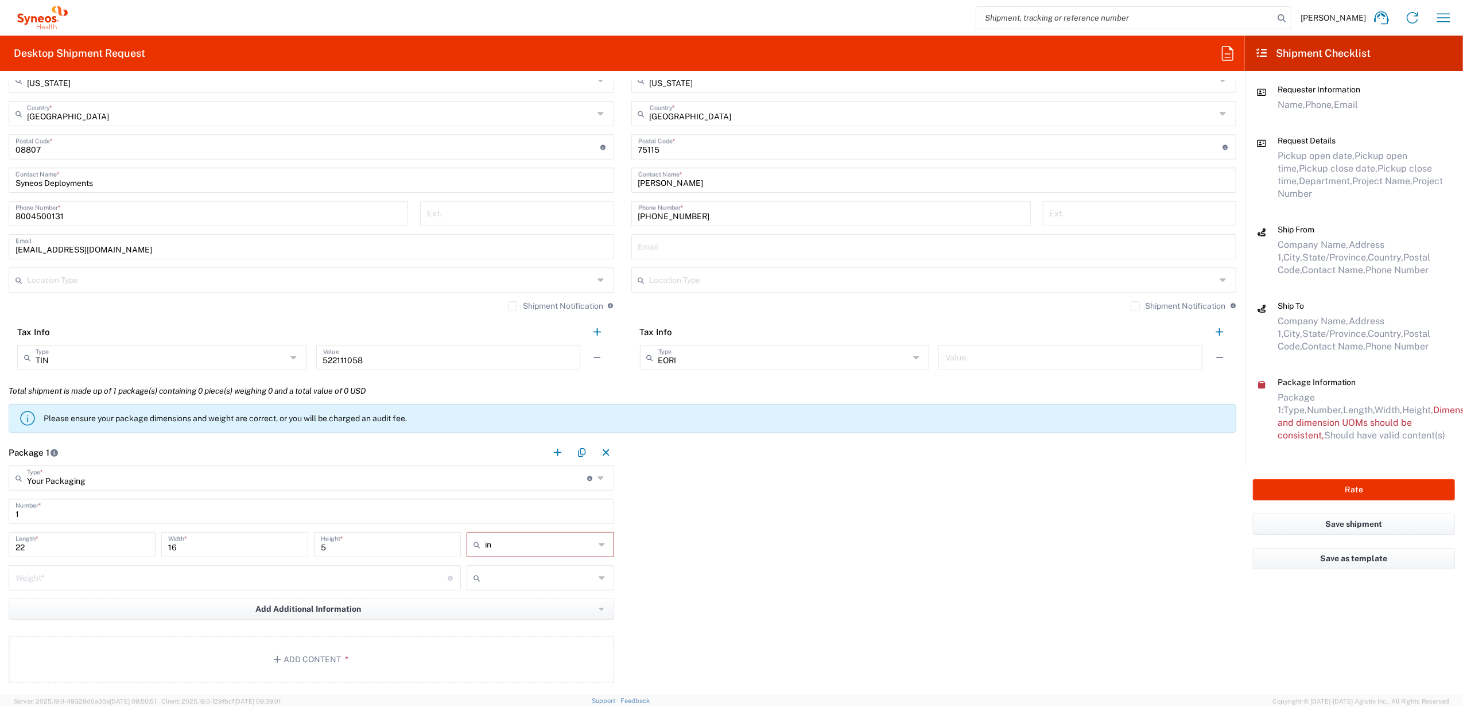
click at [230, 581] on input "number" at bounding box center [231, 577] width 432 height 20
type input "10"
click at [561, 582] on input "text" at bounding box center [540, 578] width 110 height 18
click at [553, 629] on span "lbs" at bounding box center [535, 622] width 143 height 18
type input "lbs"
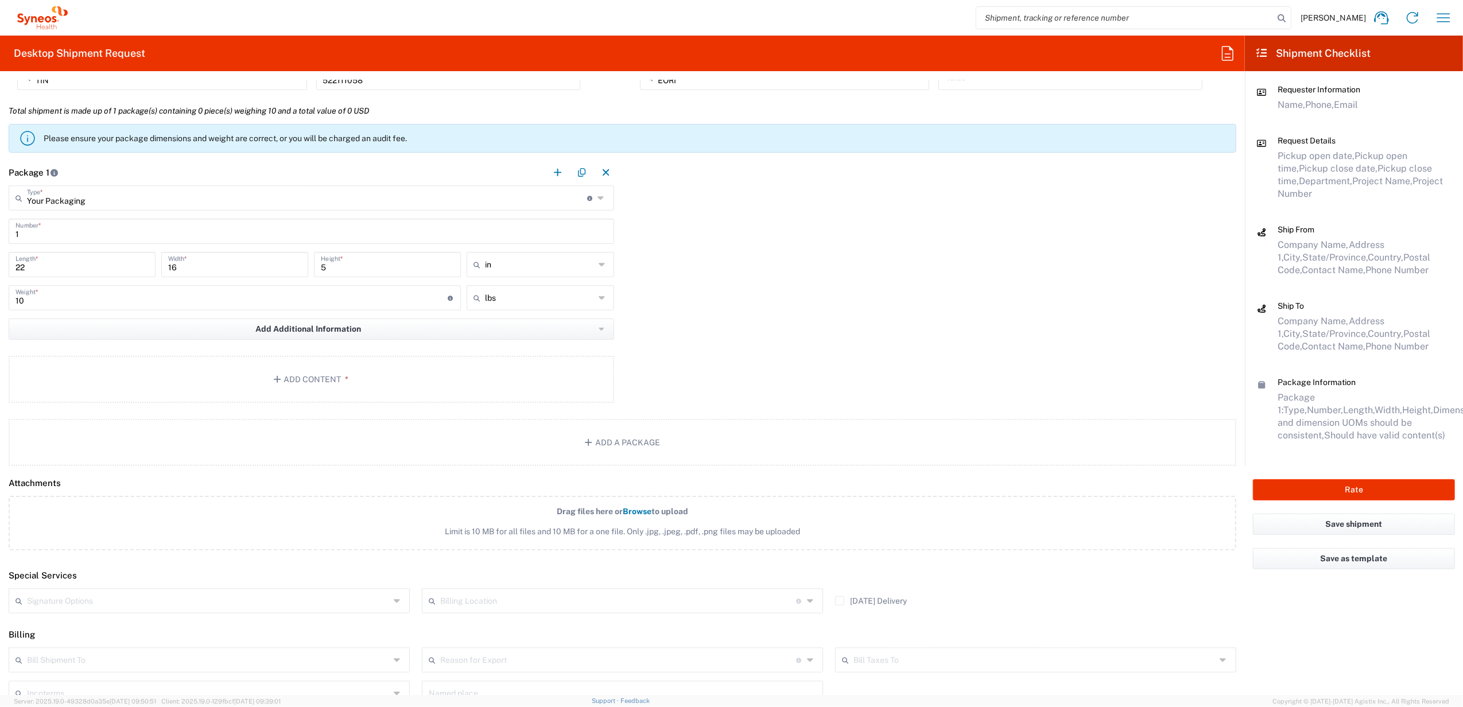
scroll to position [1056, 0]
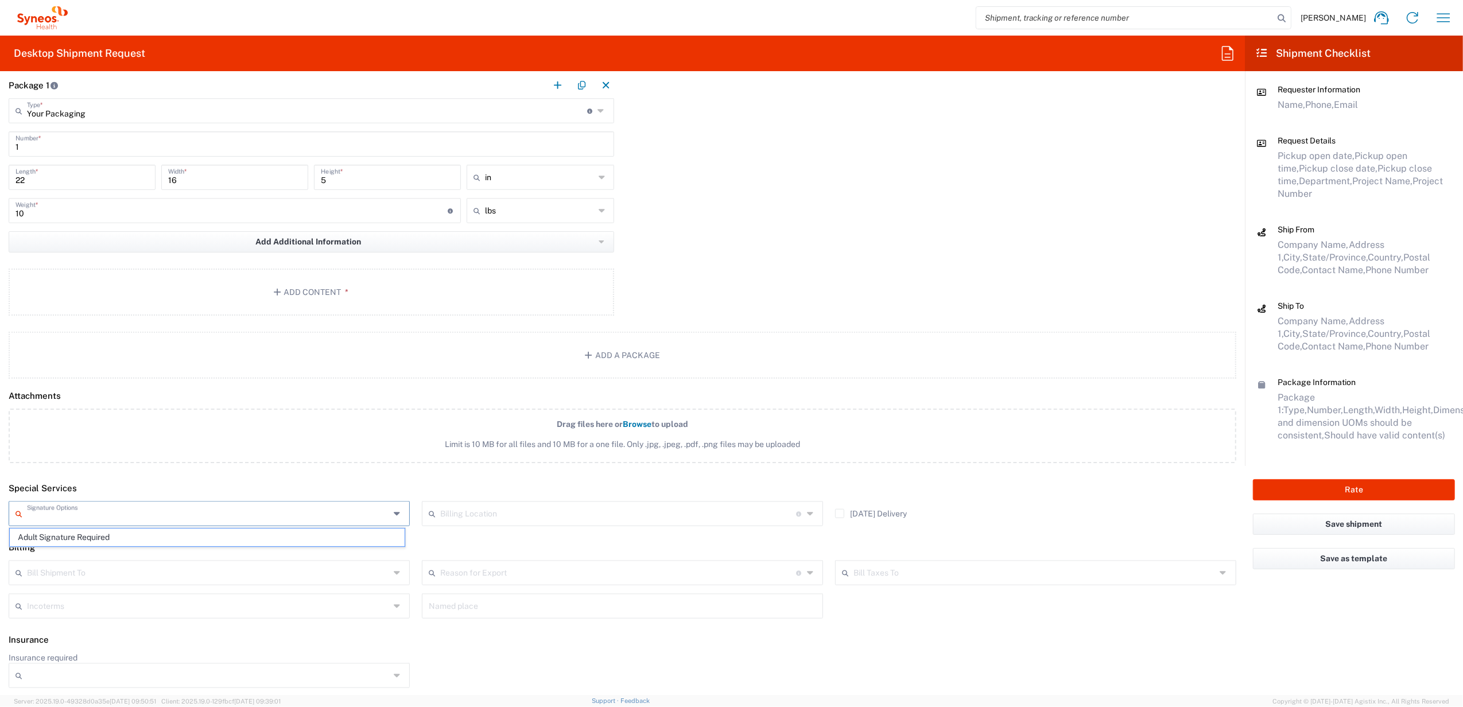
click at [81, 513] on input "text" at bounding box center [208, 513] width 363 height 20
click at [95, 539] on span "Adult Signature Required" at bounding box center [207, 537] width 395 height 18
type input "Adult Signature Required"
click at [840, 241] on div "Package 1 Your Packaging Type * Material used to package goods Envelope Large B…" at bounding box center [622, 195] width 1245 height 247
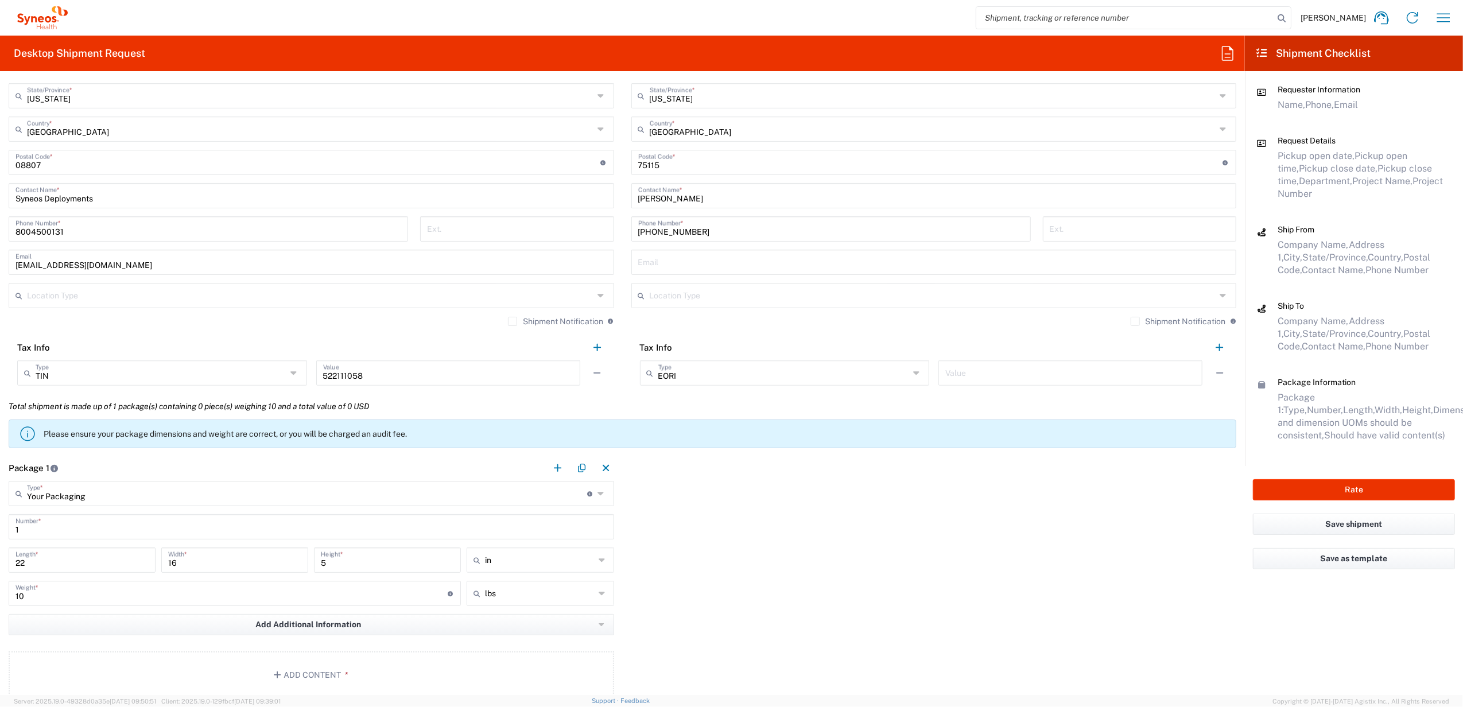
scroll to position [290, 0]
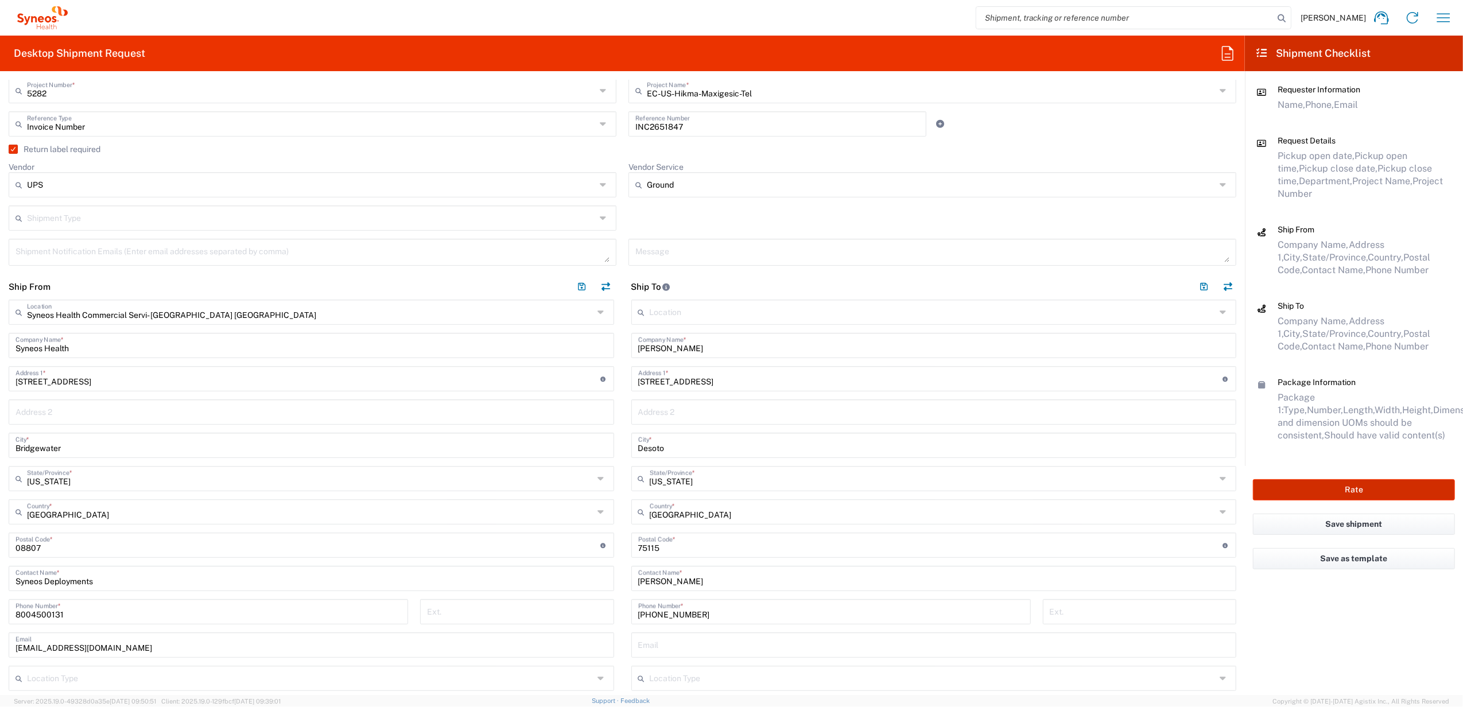
click at [1341, 485] on button "Rate" at bounding box center [1354, 489] width 202 height 21
type input "4205"
type input "5282"
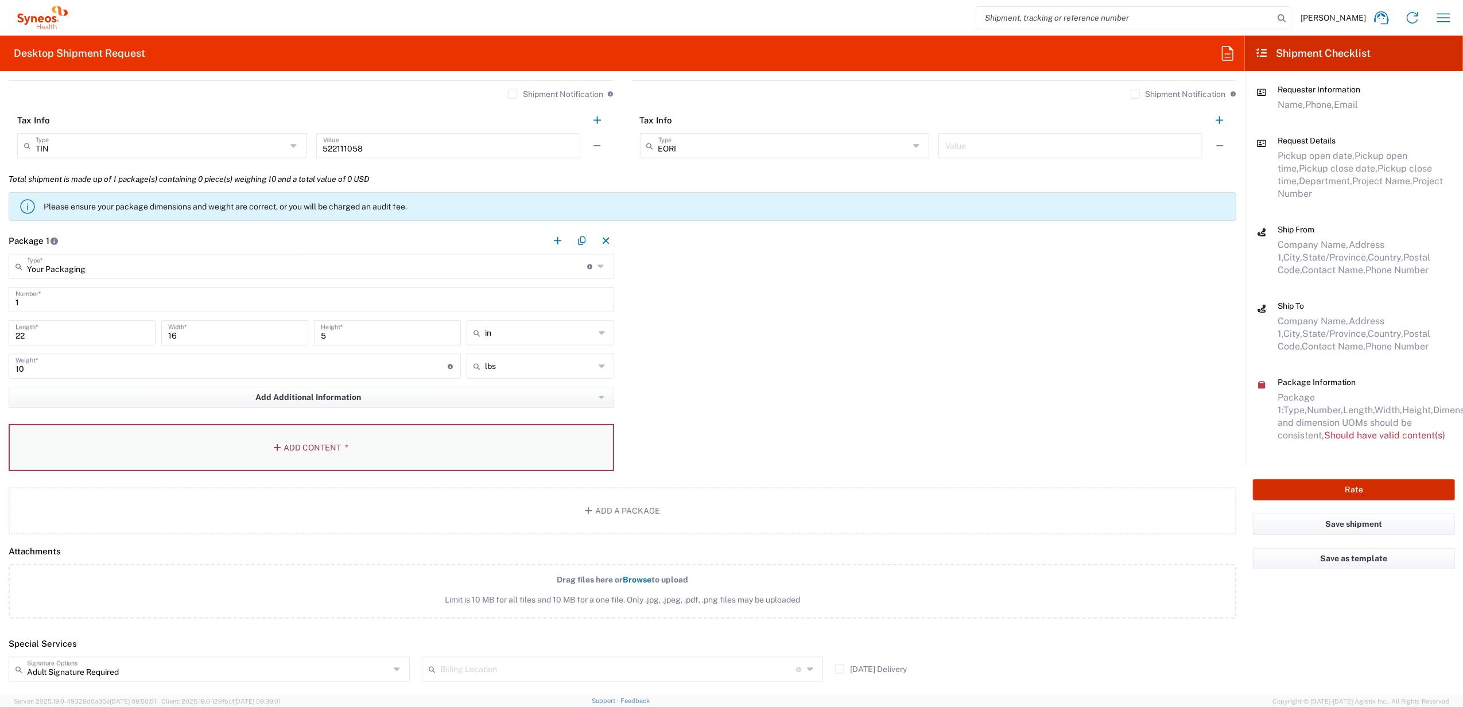
scroll to position [903, 0]
click at [398, 441] on button "Add Content *" at bounding box center [311, 445] width 605 height 47
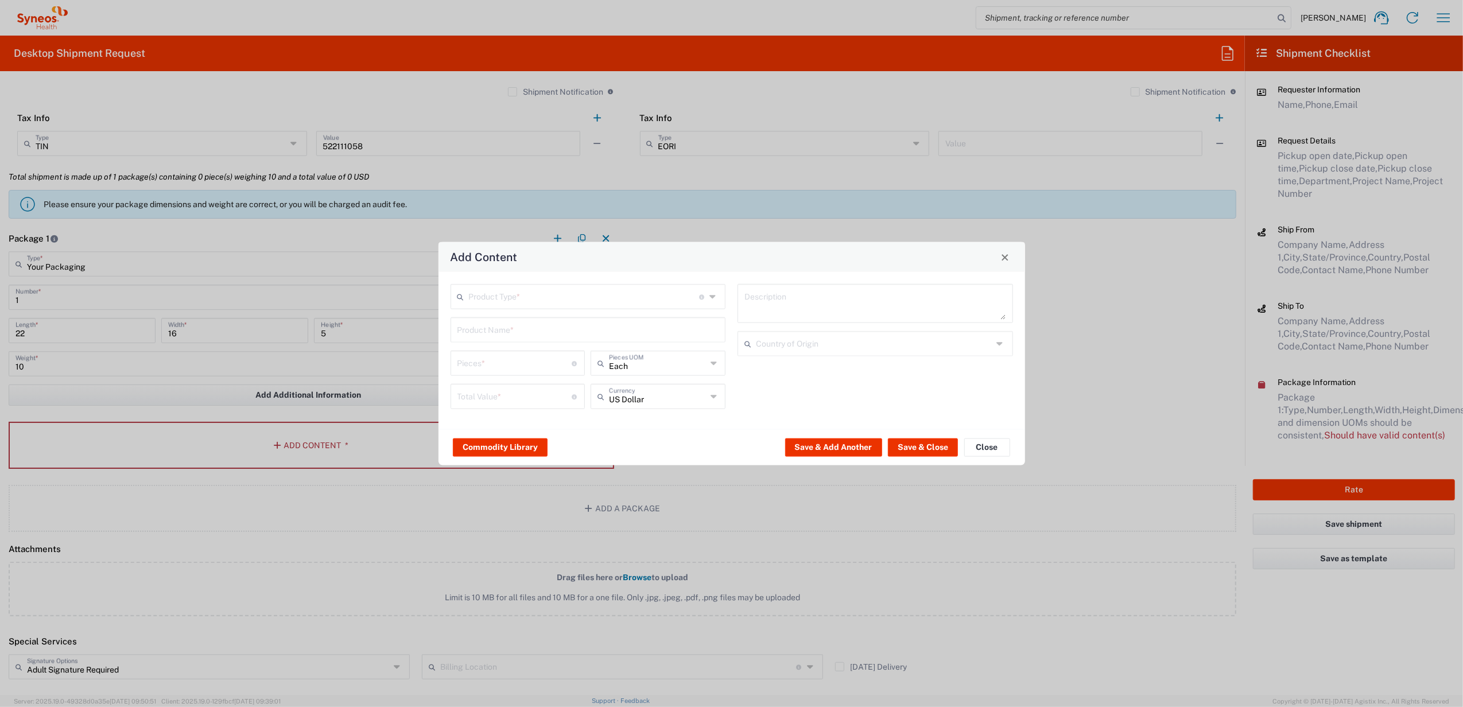
click at [516, 295] on input "text" at bounding box center [584, 296] width 231 height 20
click at [514, 340] on span "General Commodity" at bounding box center [588, 340] width 273 height 18
type input "General Commodity"
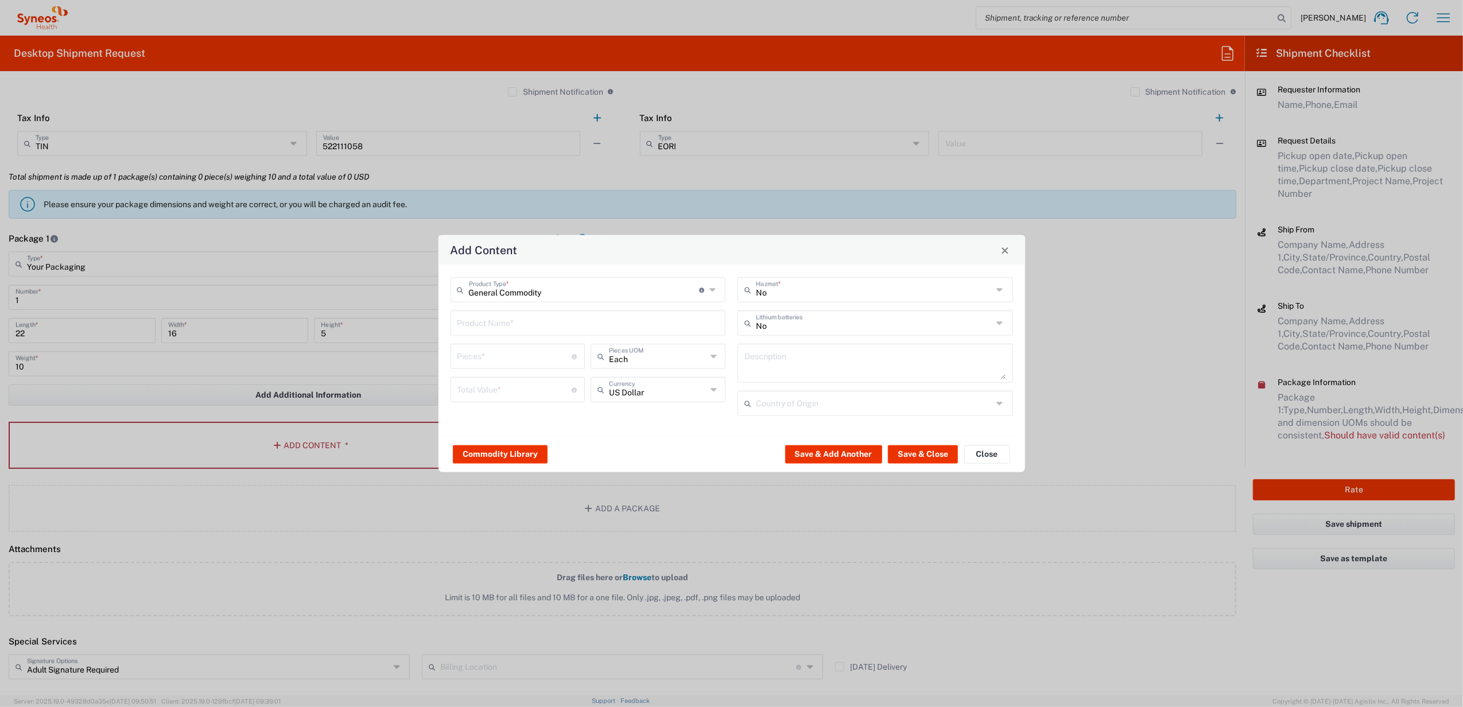
click at [508, 321] on input "text" at bounding box center [588, 322] width 262 height 20
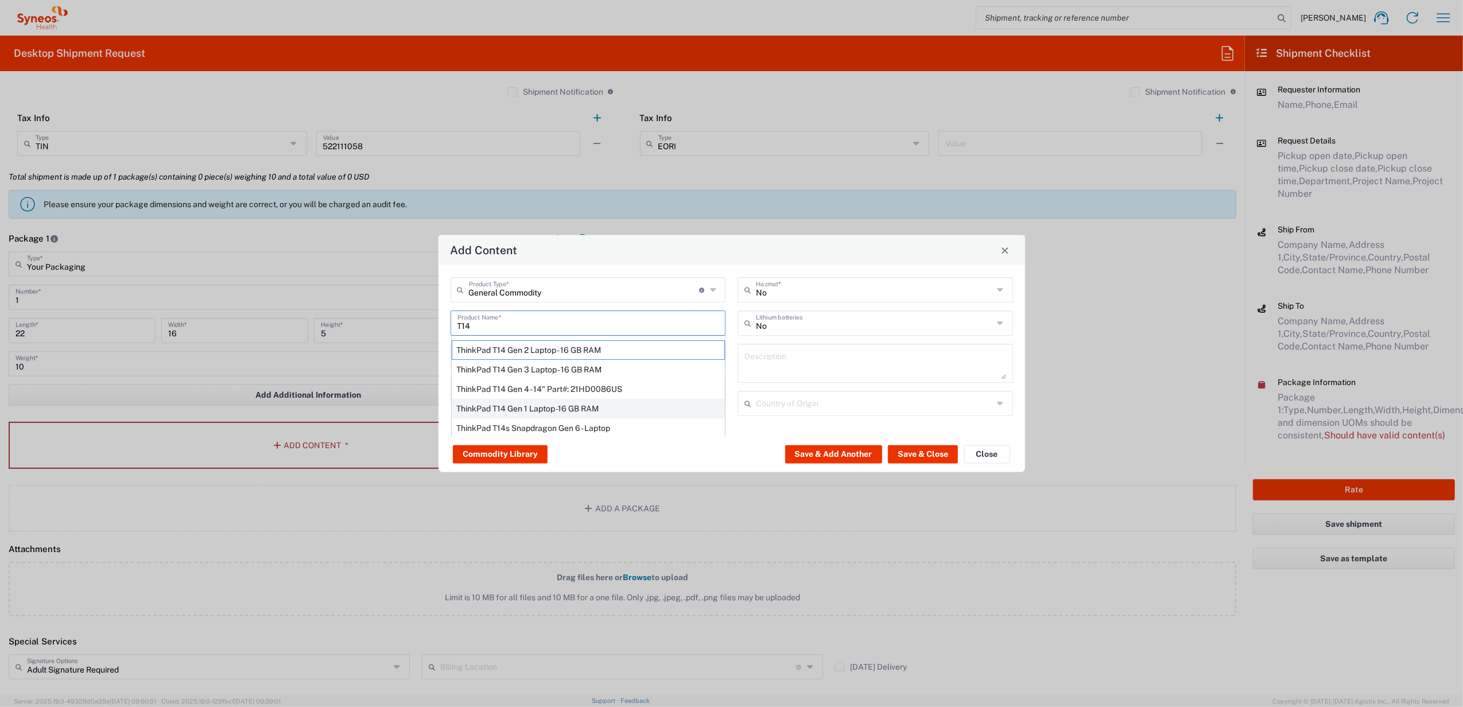
click at [520, 403] on div "ThinkPad T14 Gen 1 Laptop -16 GB RAM" at bounding box center [588, 409] width 273 height 20
type input "ThinkPad T14 Gen 1 Laptop -16 GB RAM"
type textarea "Intel Core i5-10210U- 14"- 512 GB SSD"
type input "[GEOGRAPHIC_DATA]"
type input "Yes"
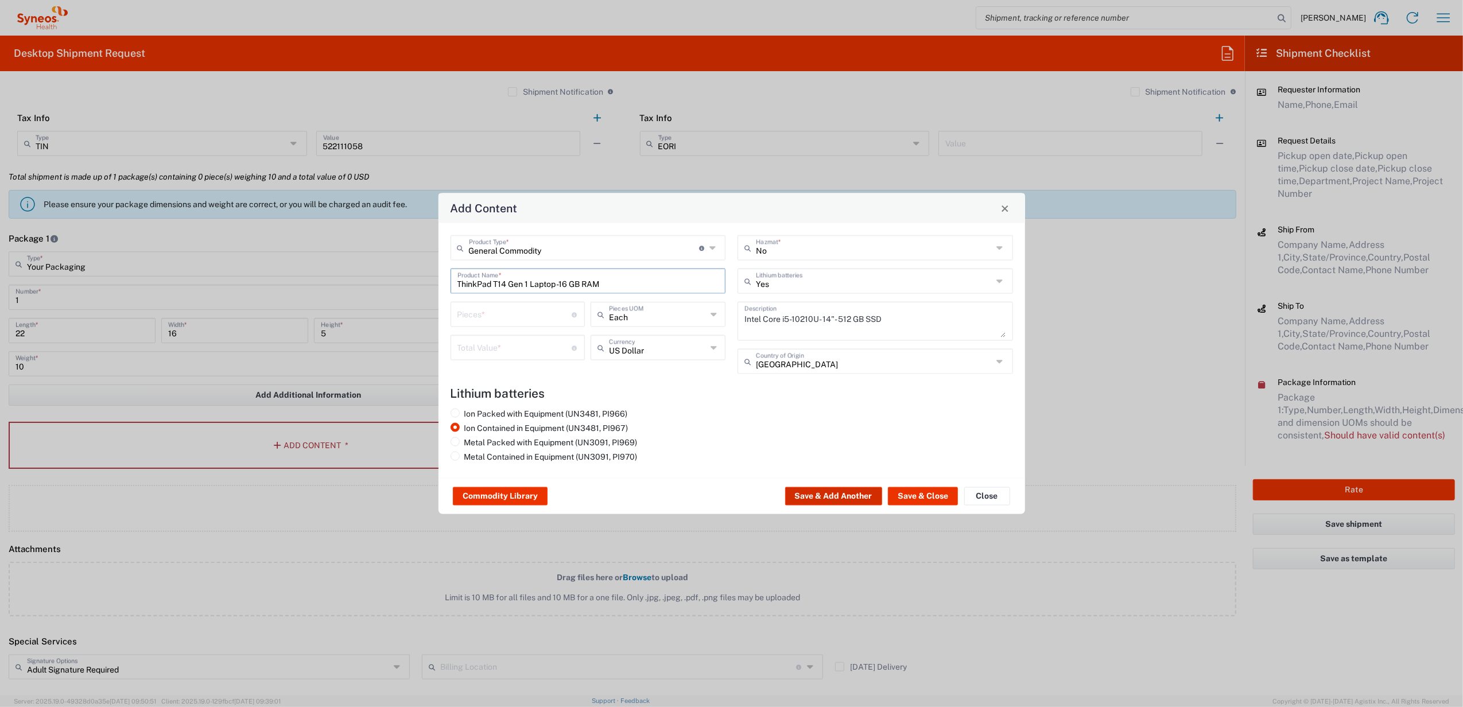
click at [815, 491] on button "Save & Add Another" at bounding box center [833, 496] width 97 height 18
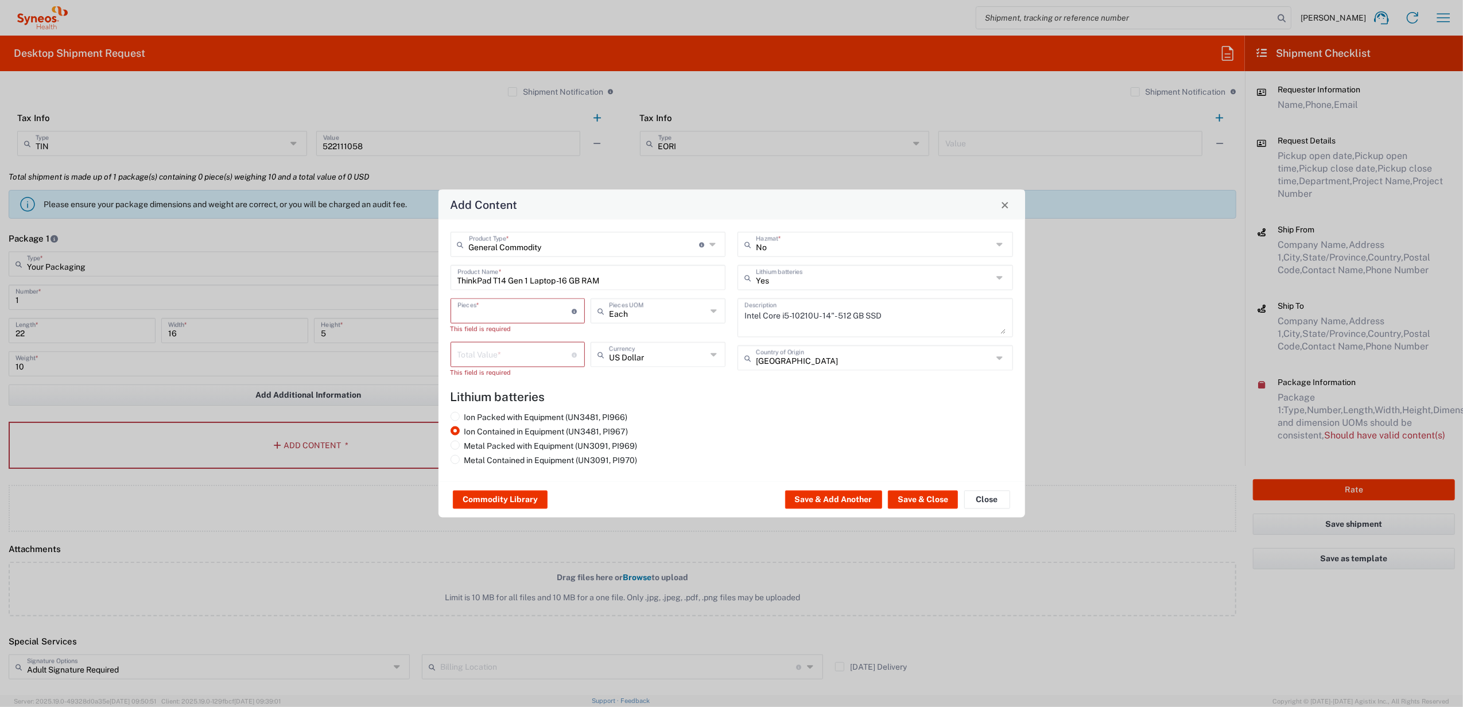
click at [503, 301] on input "number" at bounding box center [514, 310] width 115 height 20
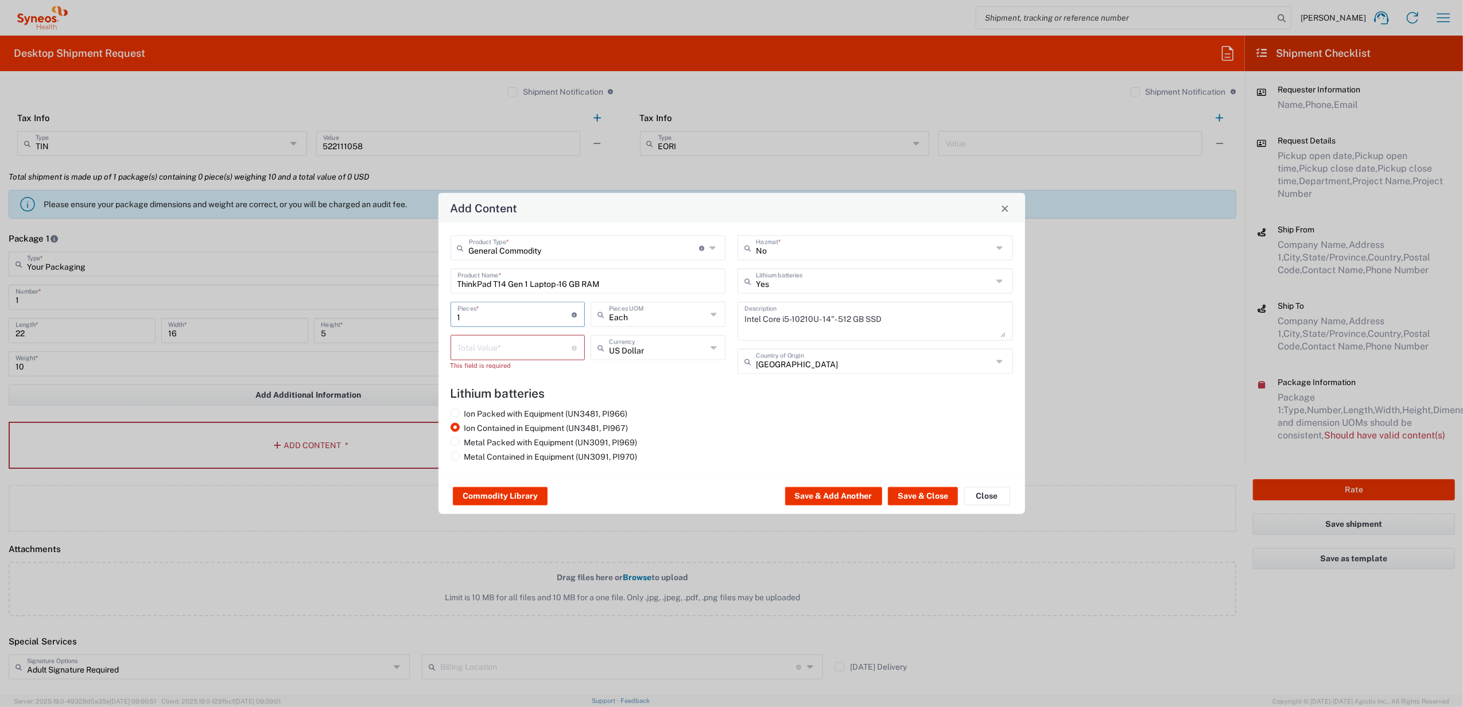
type input "1"
click at [499, 343] on input "number" at bounding box center [514, 347] width 115 height 20
type input "1000"
click at [930, 501] on button "Save & Close" at bounding box center [923, 496] width 70 height 18
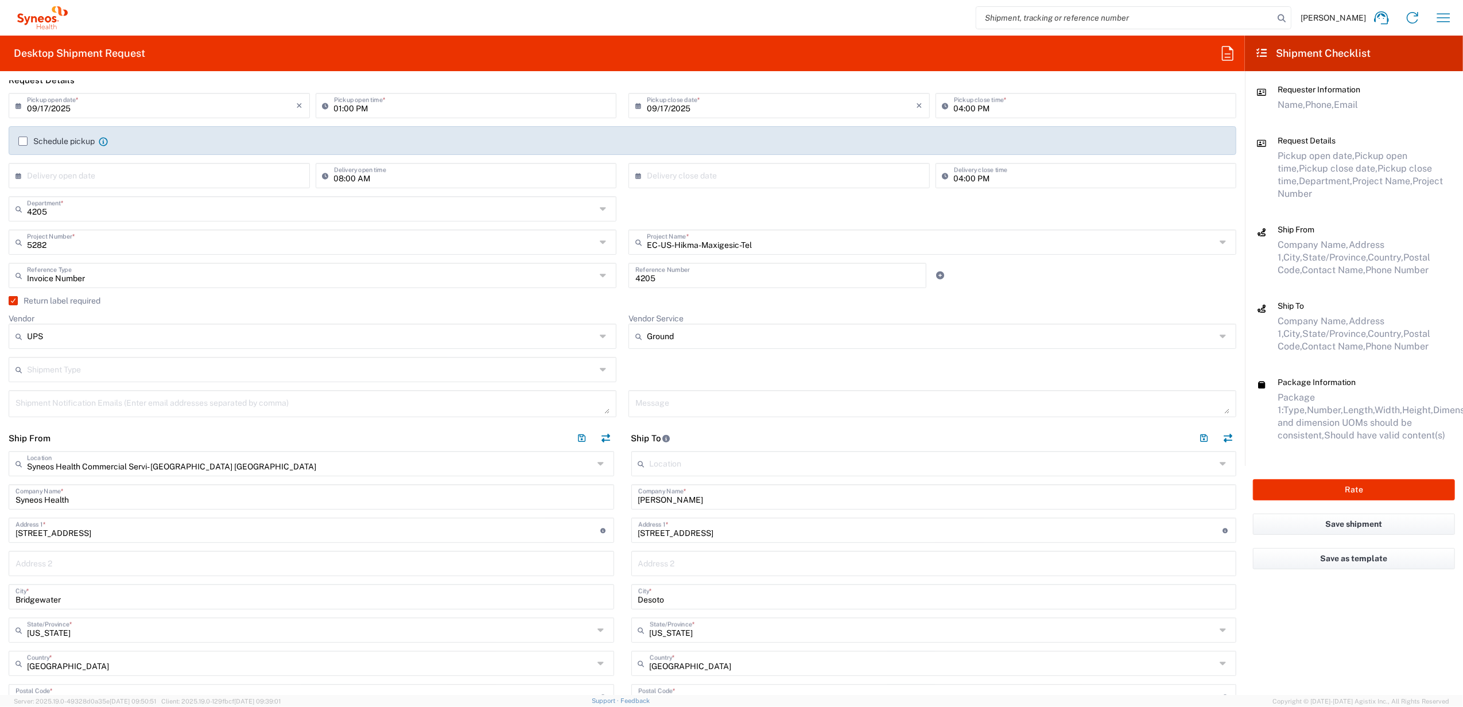
scroll to position [0, 0]
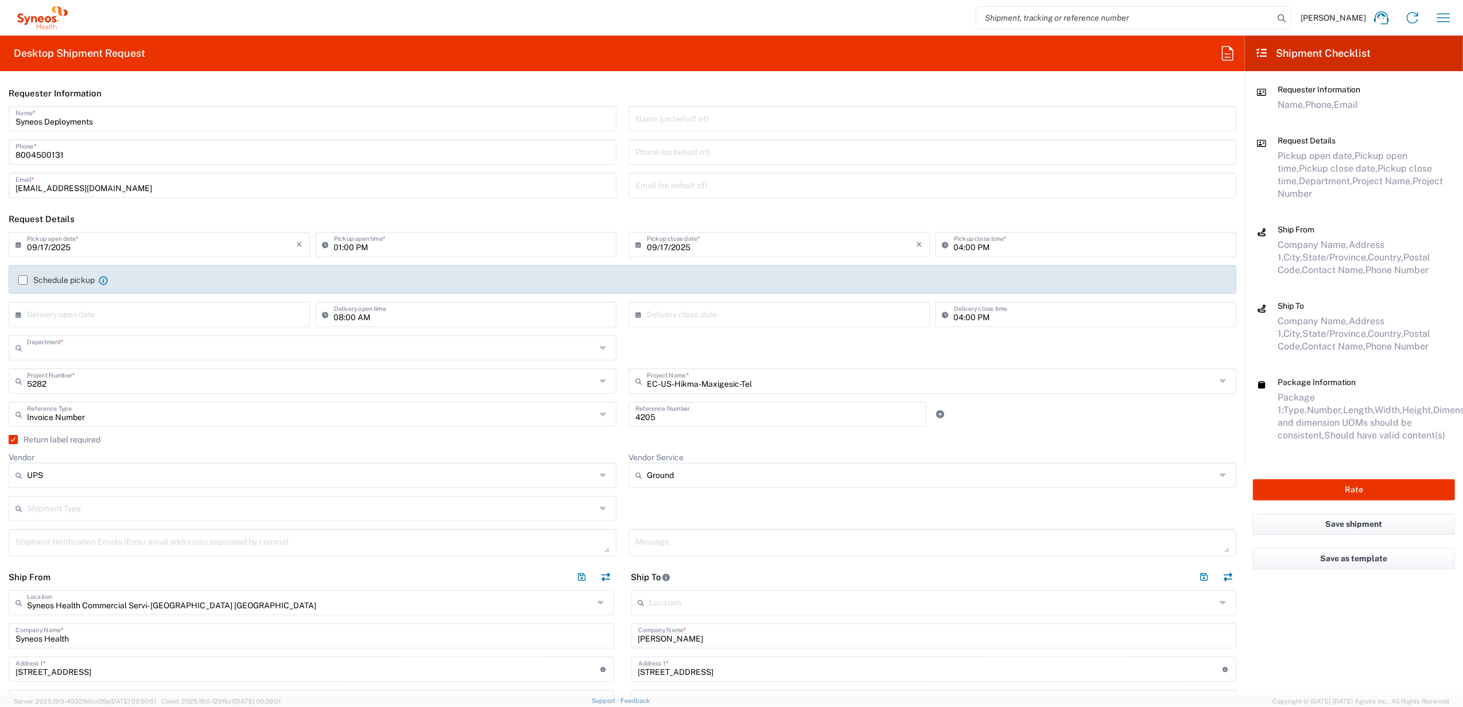
click at [62, 355] on input "text" at bounding box center [311, 347] width 569 height 20
click at [62, 354] on input "text" at bounding box center [311, 347] width 569 height 20
click at [682, 349] on div "Department * 4205 3000 3100 3109 3110 3111 3112 3125 3130 3135 3136 3150 3155 3…" at bounding box center [622, 351] width 1239 height 33
type input "4205"
click at [56, 351] on input "text" at bounding box center [311, 347] width 569 height 20
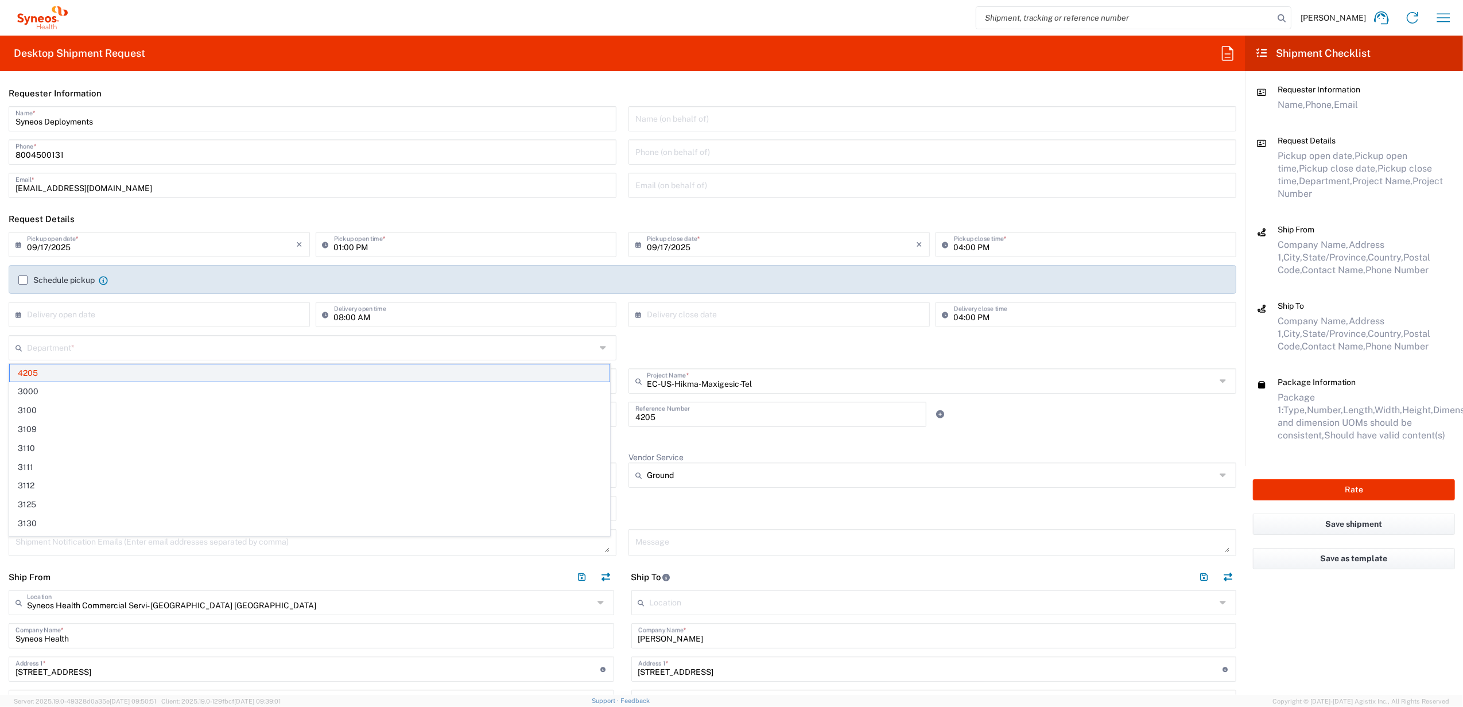
click at [37, 375] on span "4205" at bounding box center [310, 373] width 600 height 18
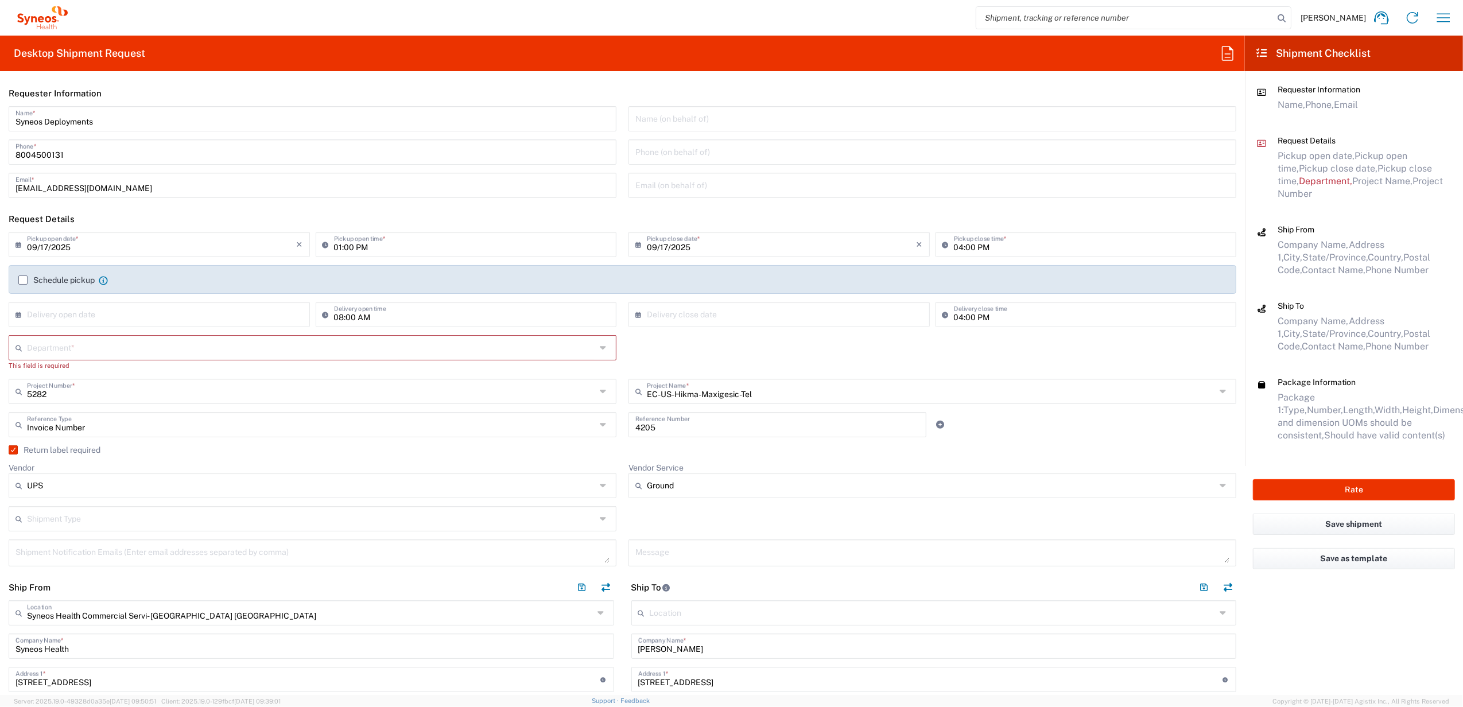
click at [740, 343] on div "Department * 4205 3000 3100 3109 3110 3111 3112 3125 3130 3135 3136 3150 3155 3…" at bounding box center [622, 357] width 1239 height 44
click at [168, 340] on input "text" at bounding box center [313, 347] width 573 height 20
type input "4205"
click at [117, 367] on span "4205" at bounding box center [310, 373] width 600 height 18
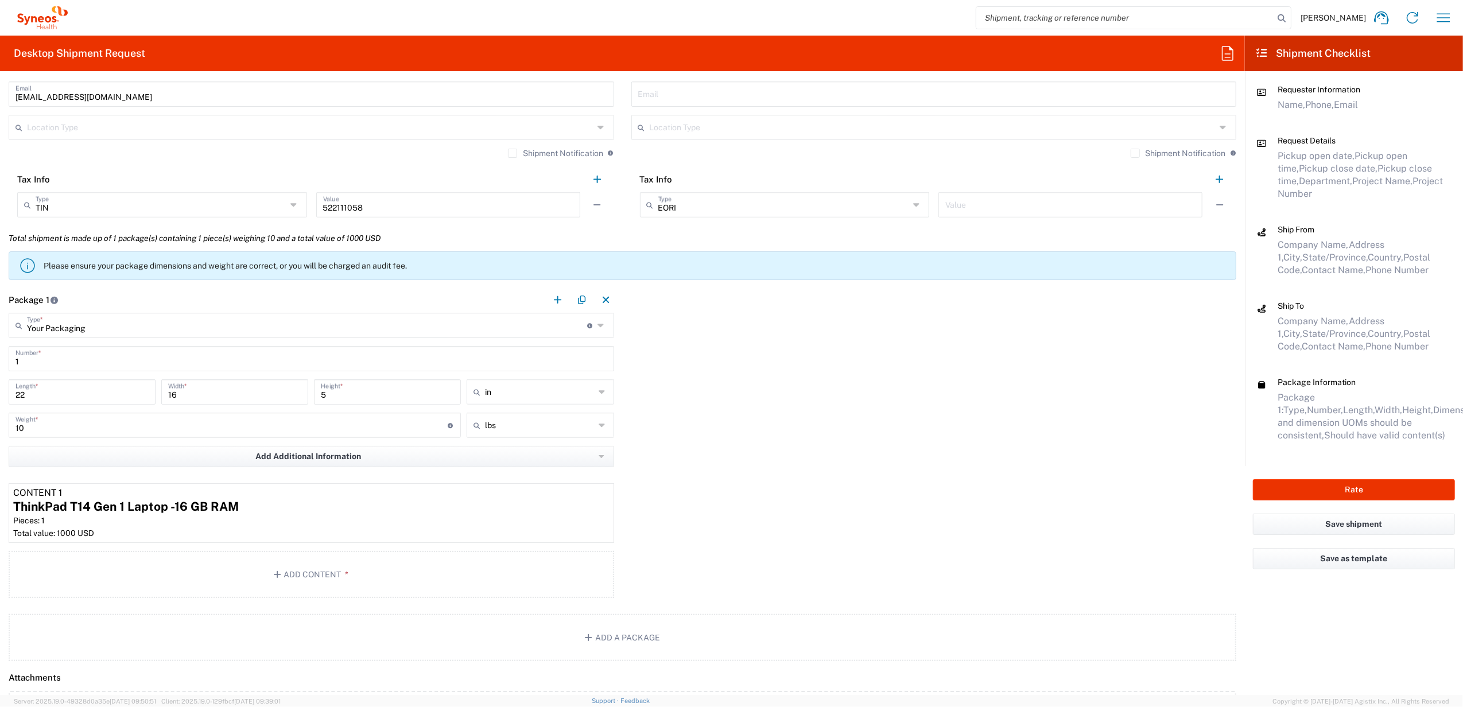
scroll to position [1071, 0]
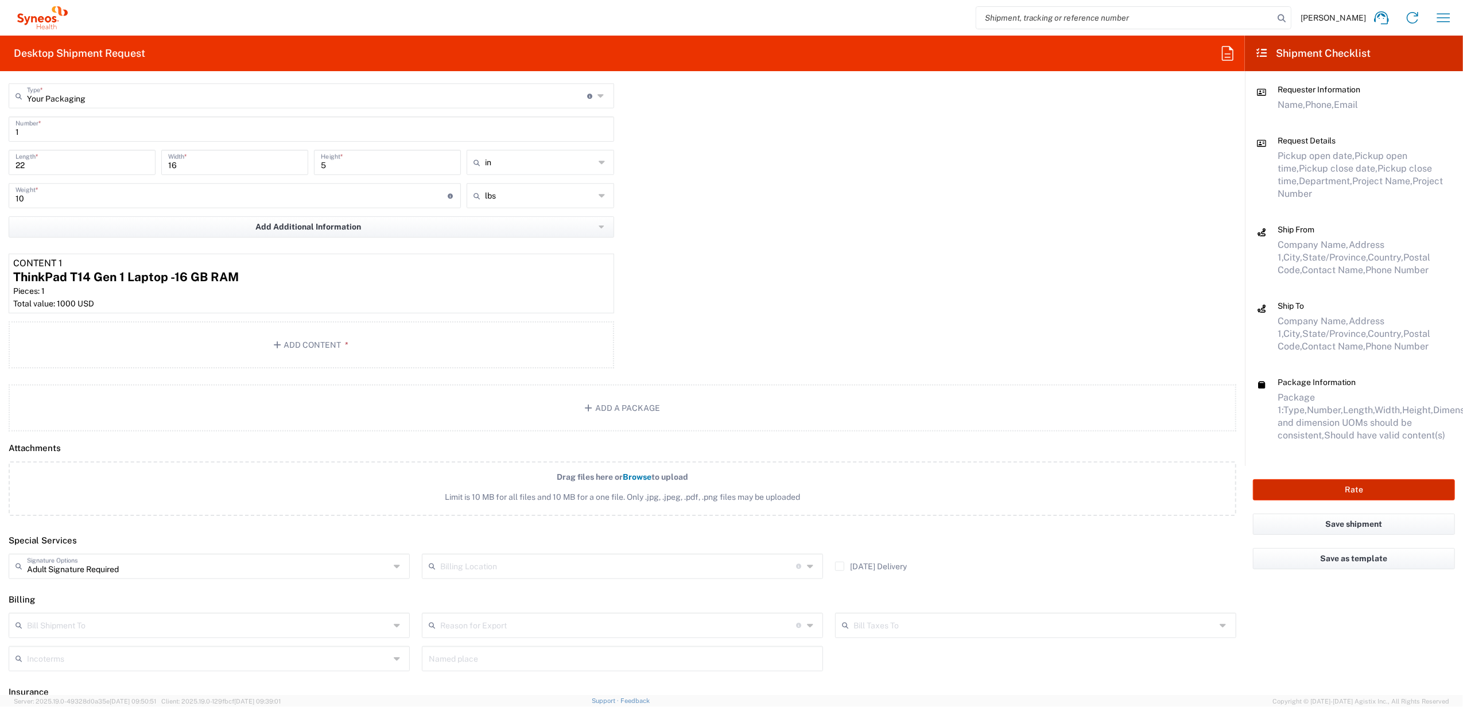
click at [1303, 484] on button "Rate" at bounding box center [1354, 489] width 202 height 21
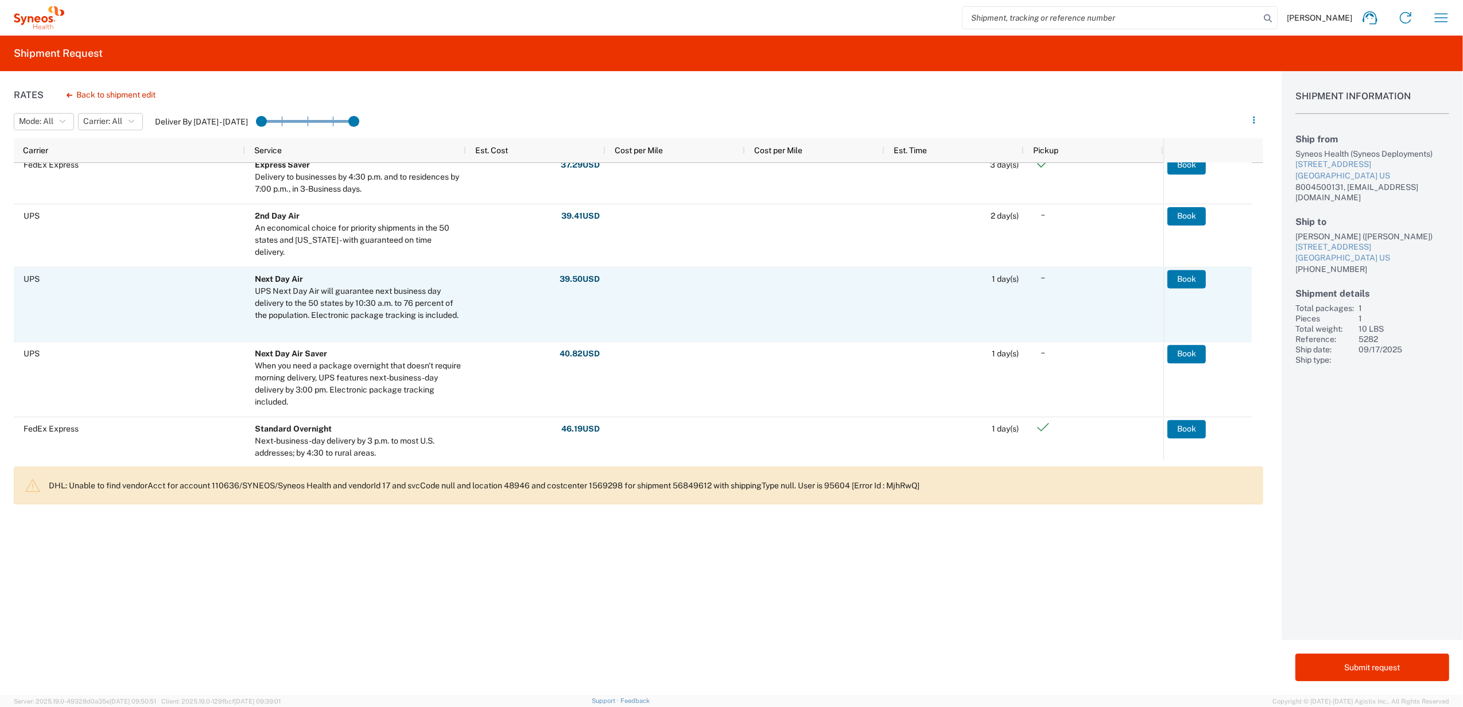
scroll to position [153, 0]
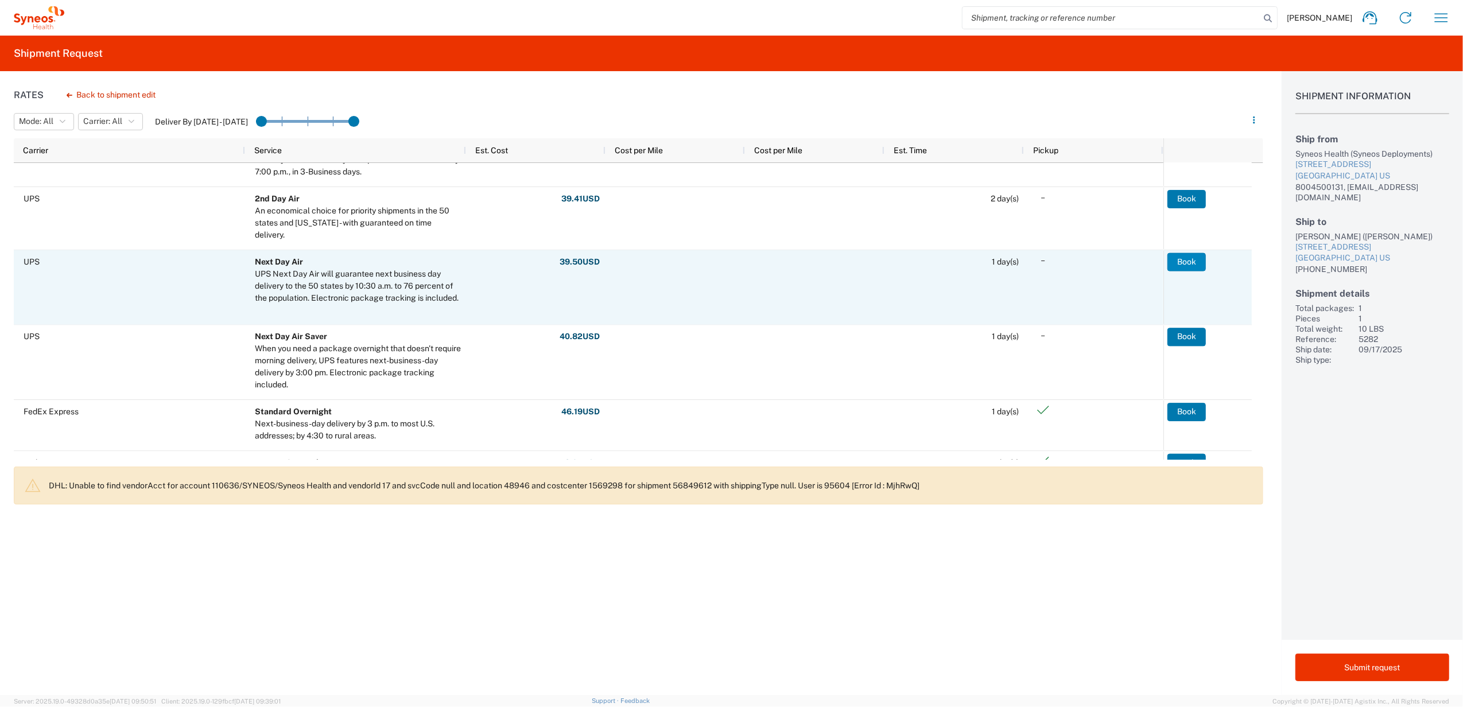
click at [1190, 255] on button "Book" at bounding box center [1186, 261] width 38 height 18
